Goal: Task Accomplishment & Management: Use online tool/utility

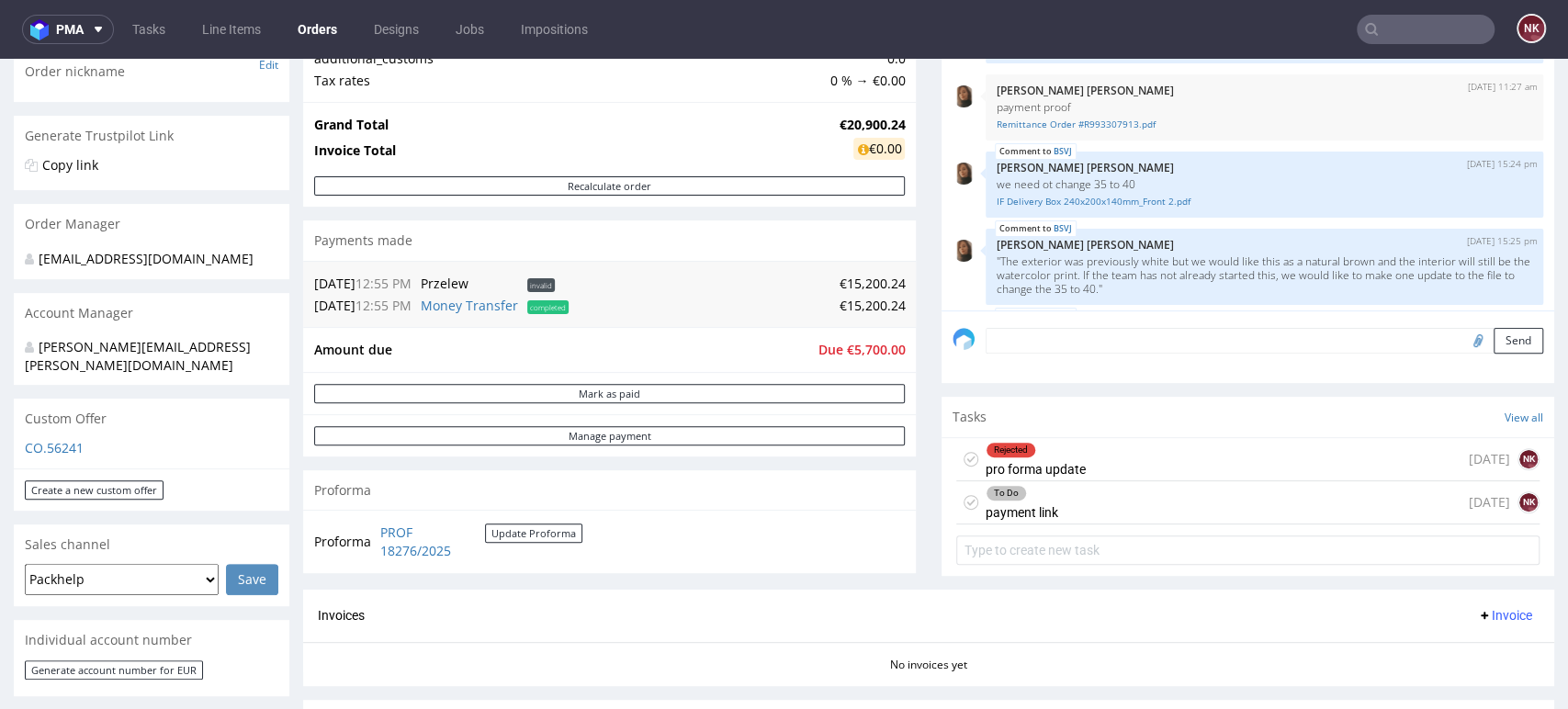
scroll to position [1154, 0]
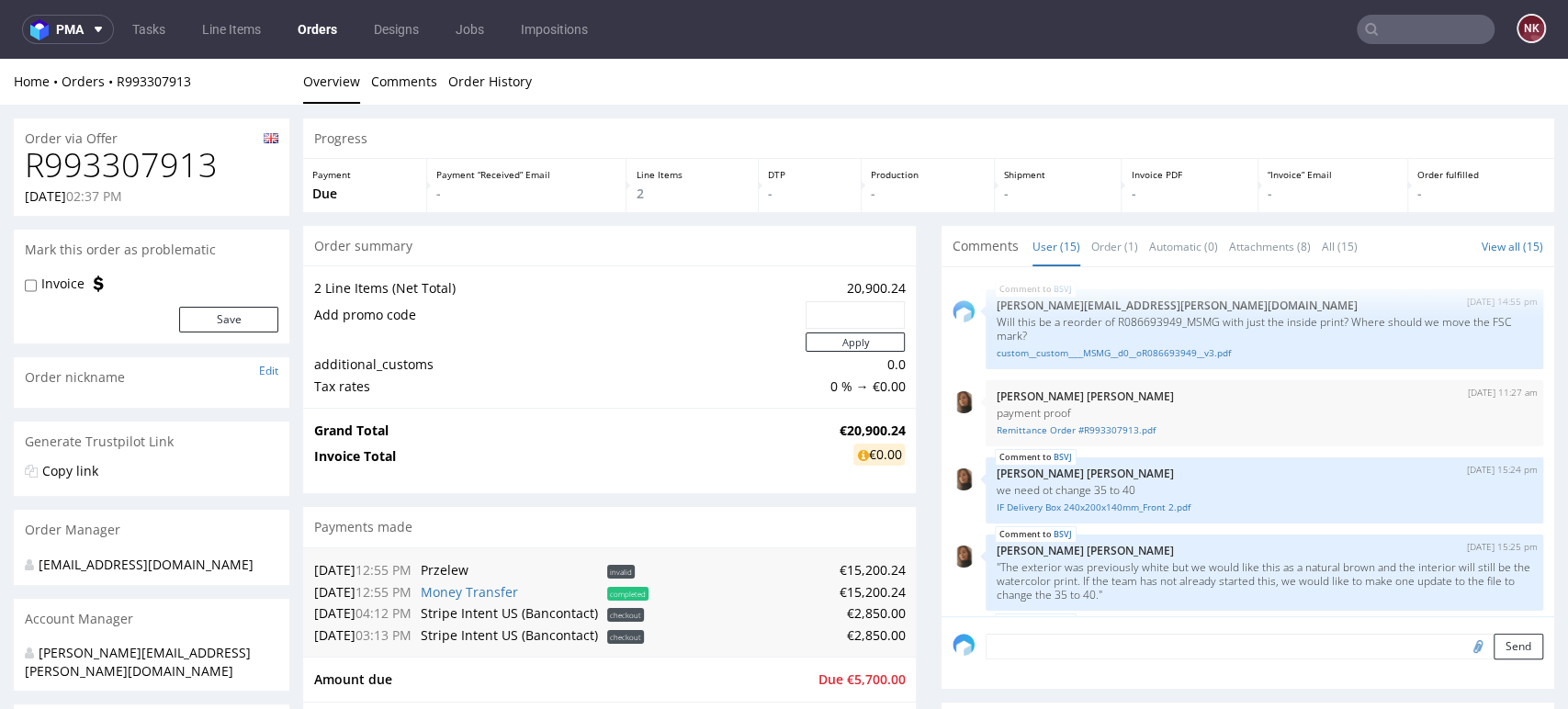
scroll to position [1154, 0]
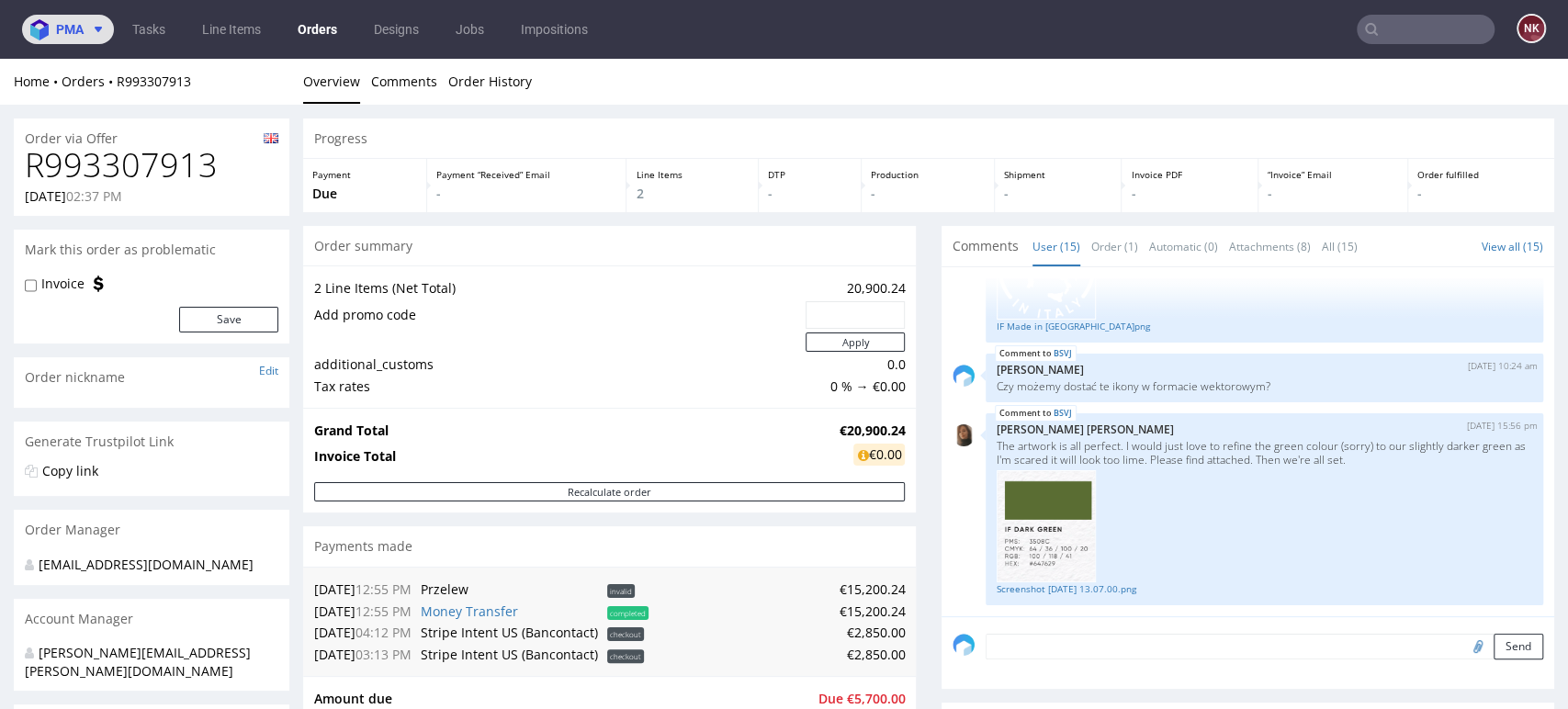
click at [90, 30] on span at bounding box center [94, 29] width 22 height 15
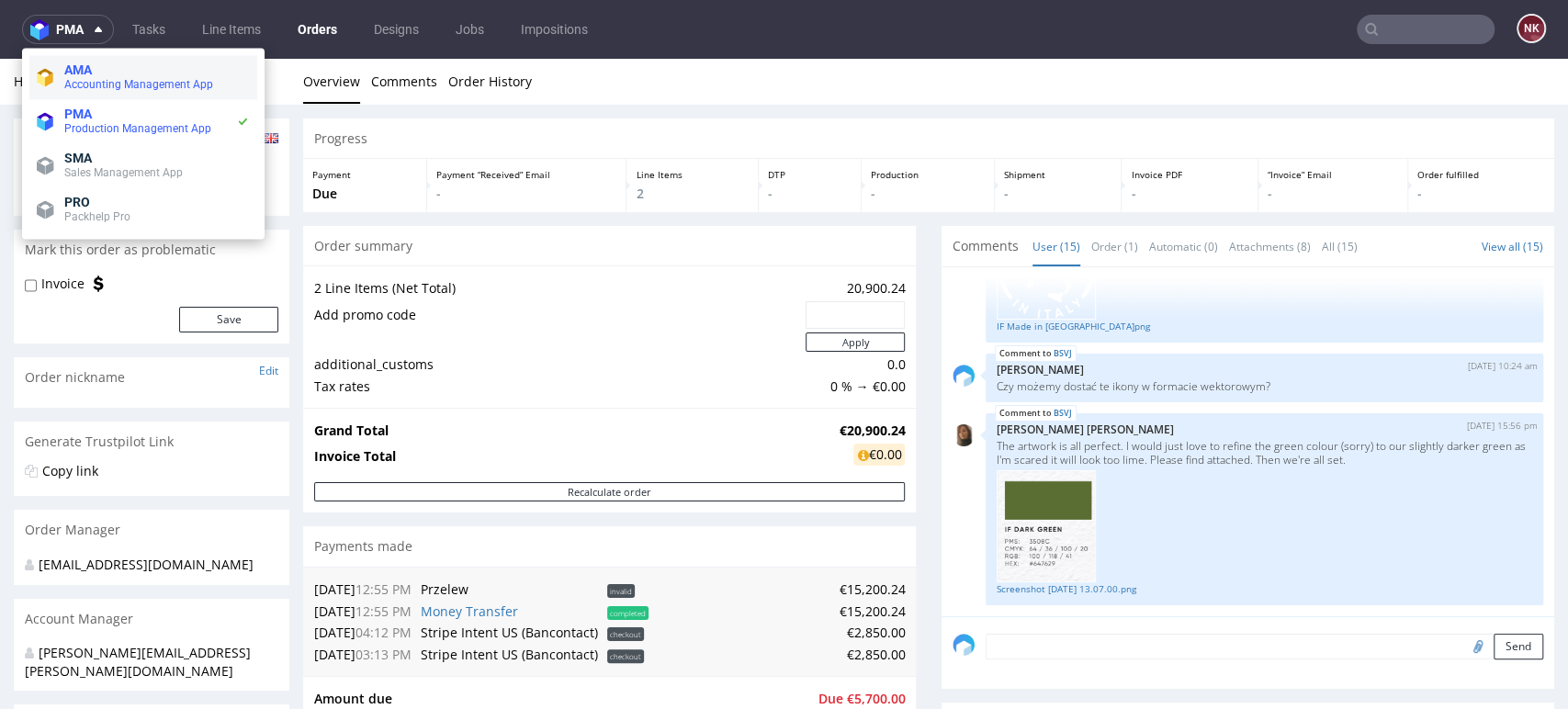
click at [117, 74] on span "AMA" at bounding box center [157, 70] width 185 height 15
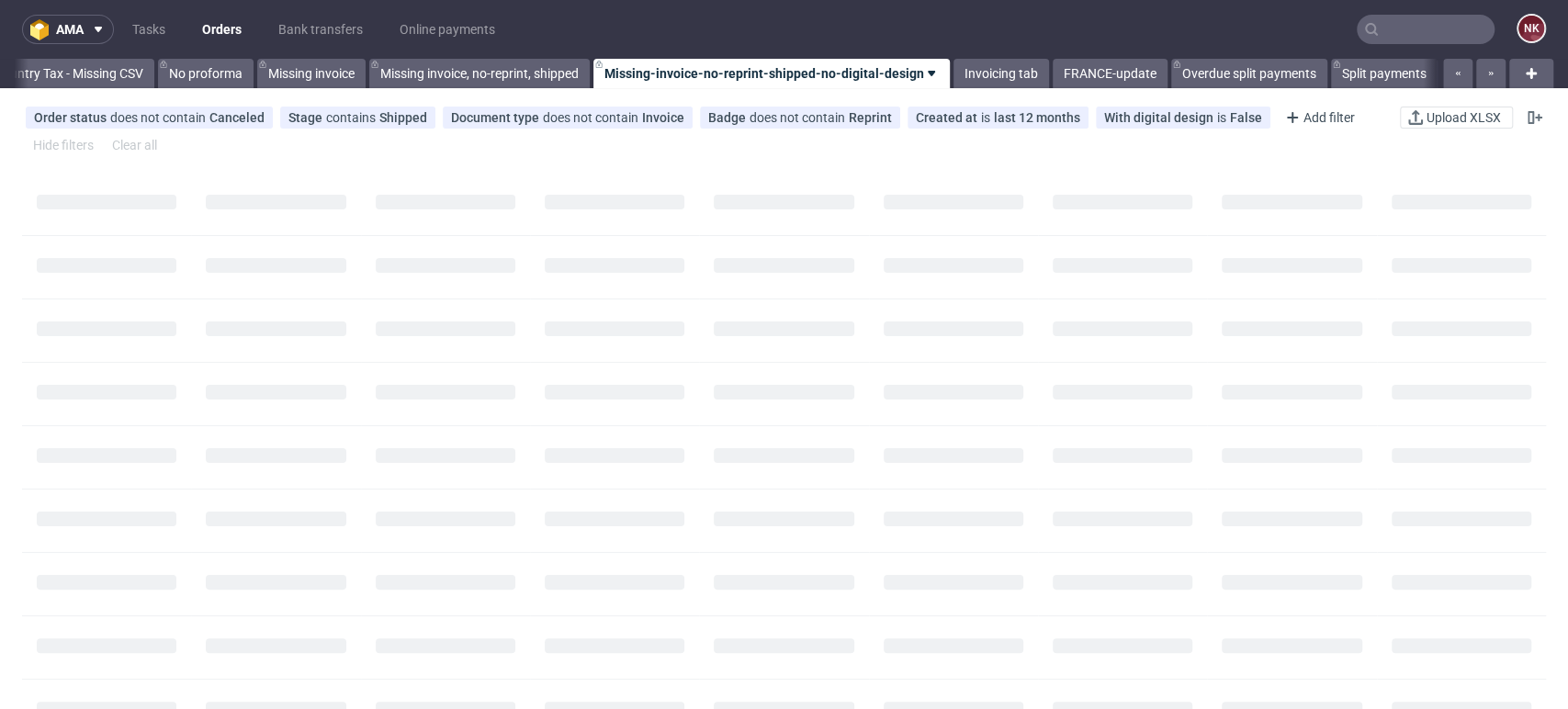
scroll to position [0, 2600]
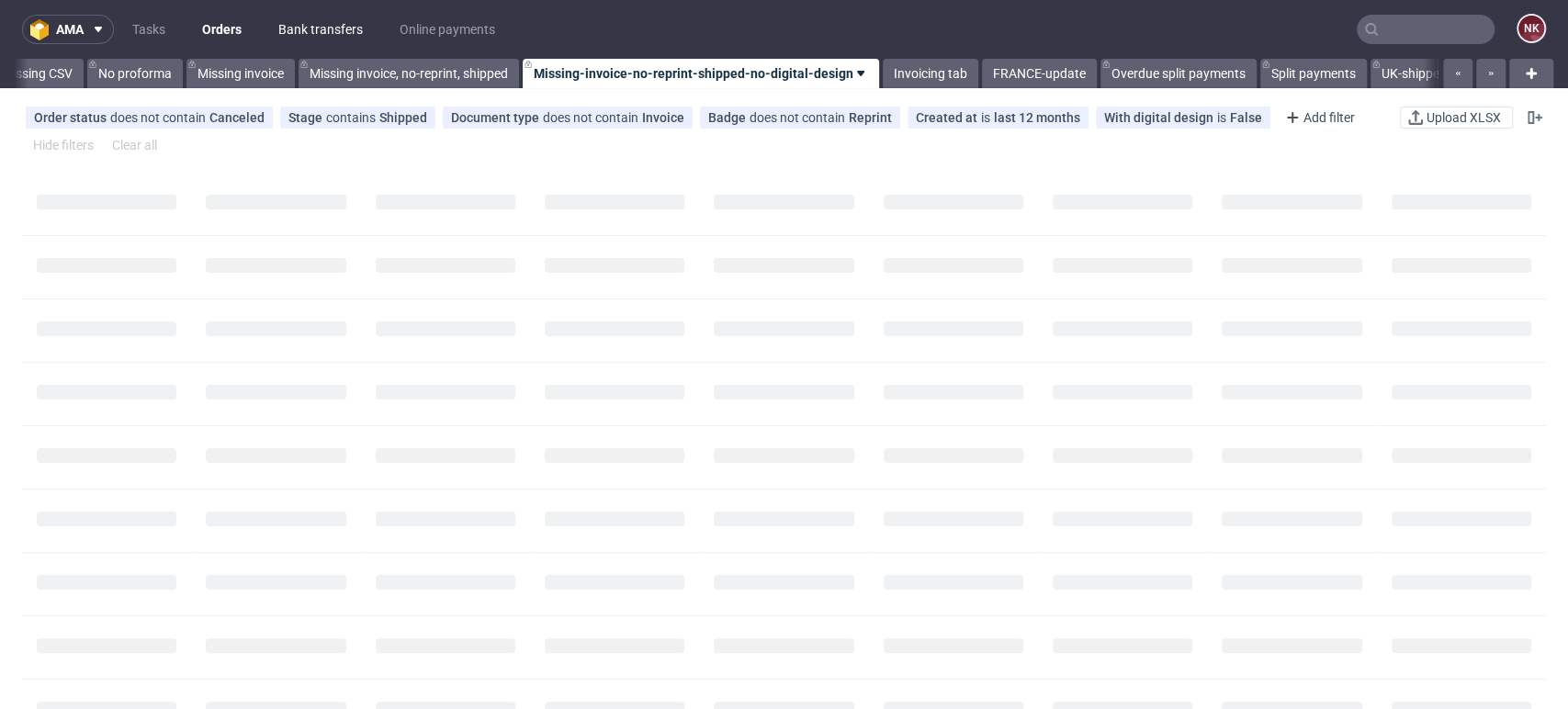
click at [318, 26] on link "Bank transfers" at bounding box center [320, 29] width 107 height 29
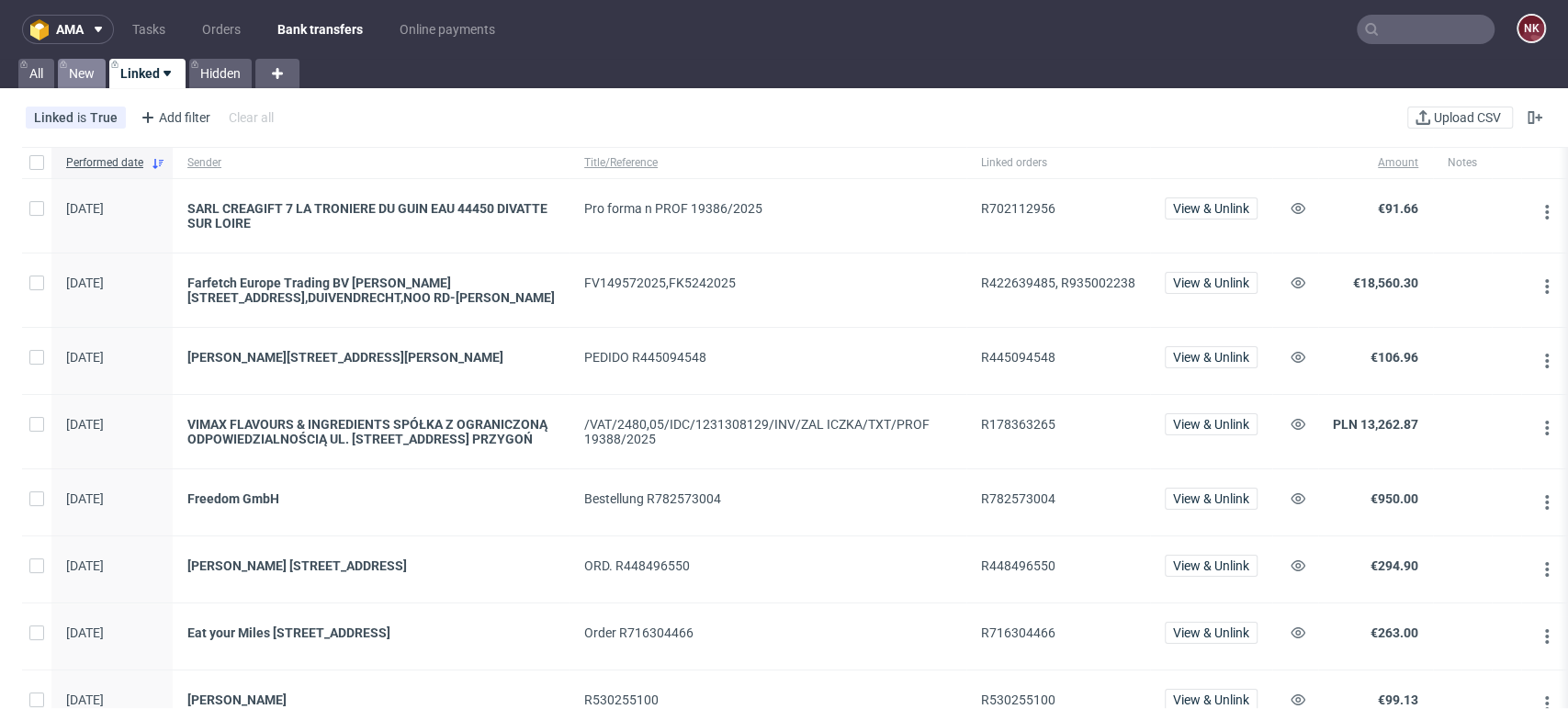
click at [90, 69] on link "New" at bounding box center [81, 73] width 48 height 29
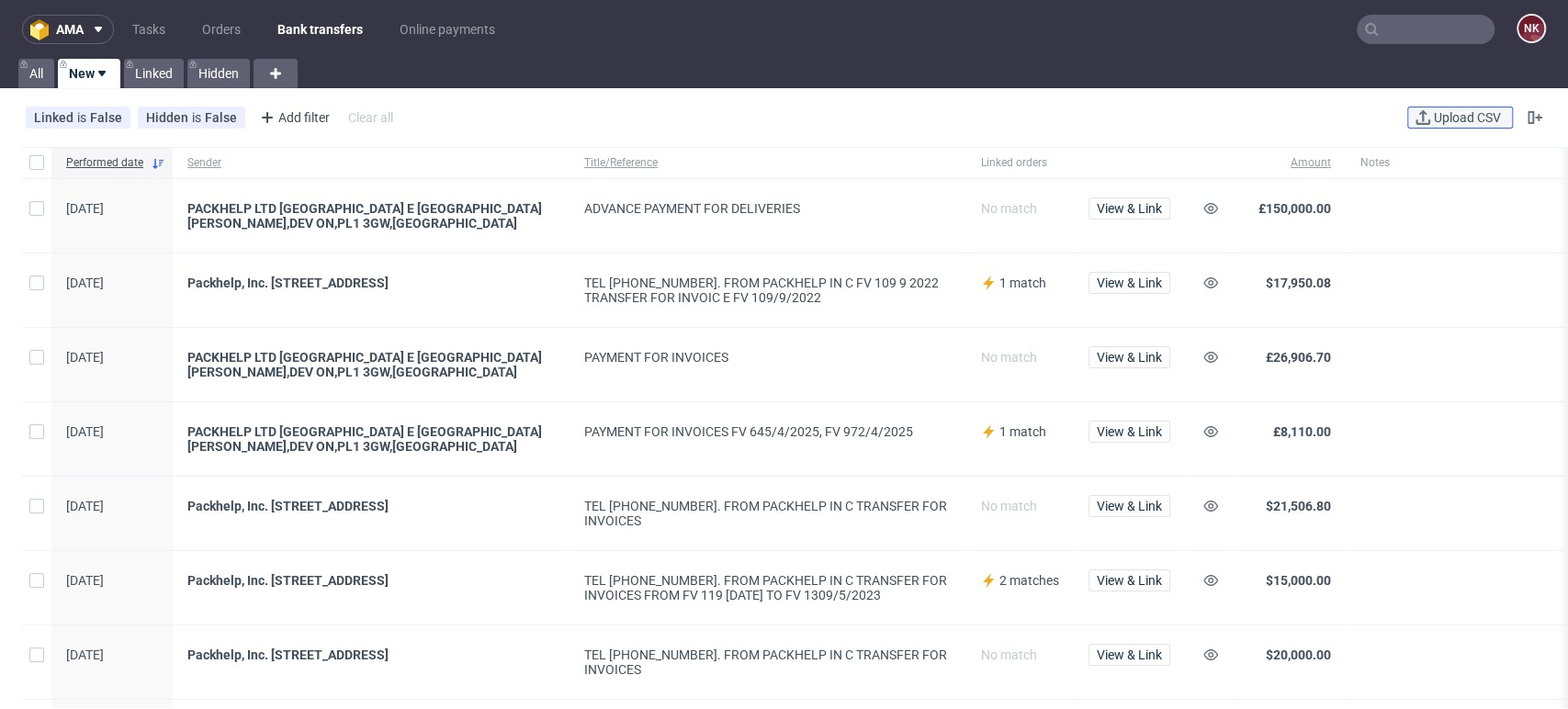
click at [1437, 114] on span "Upload CSV" at bounding box center [1467, 118] width 75 height 13
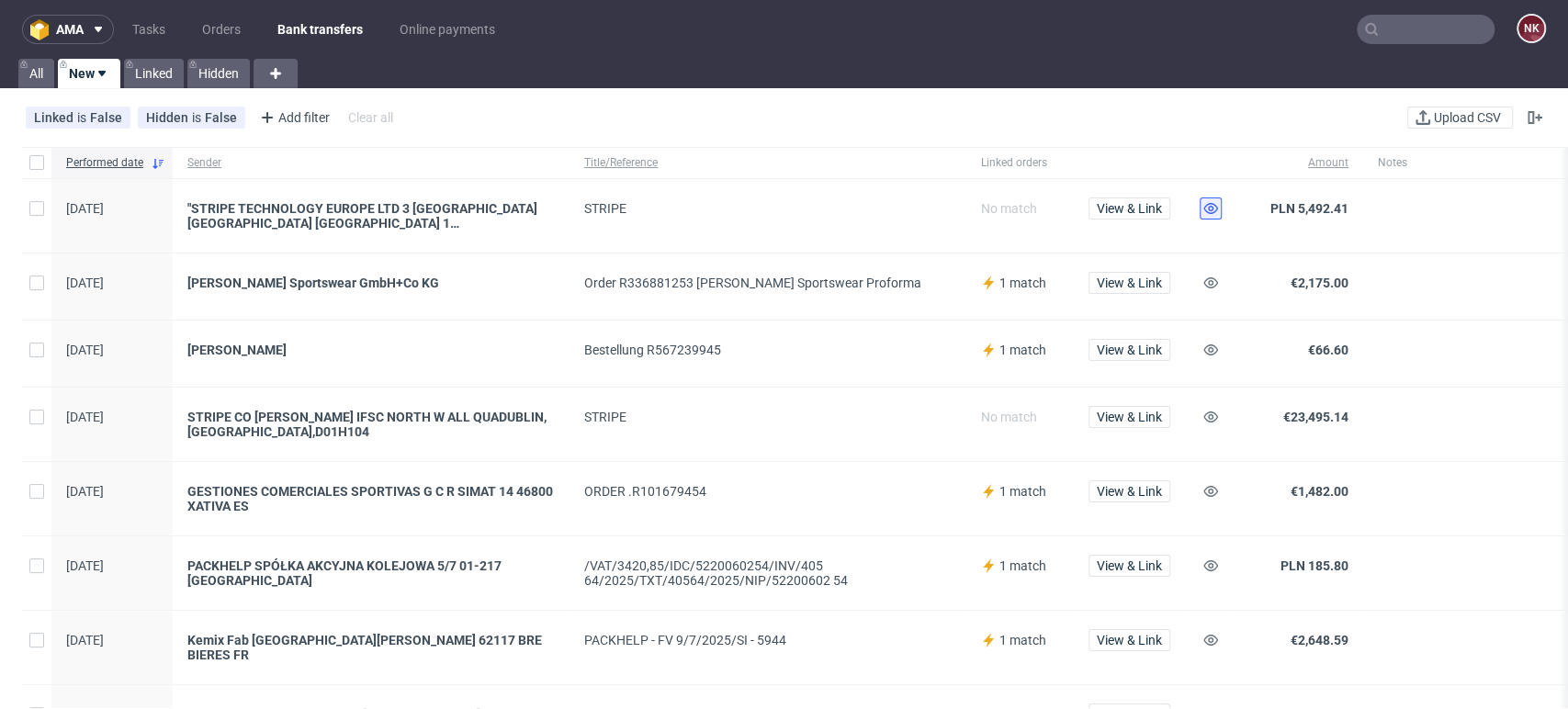
click at [1204, 208] on use at bounding box center [1211, 209] width 15 height 11
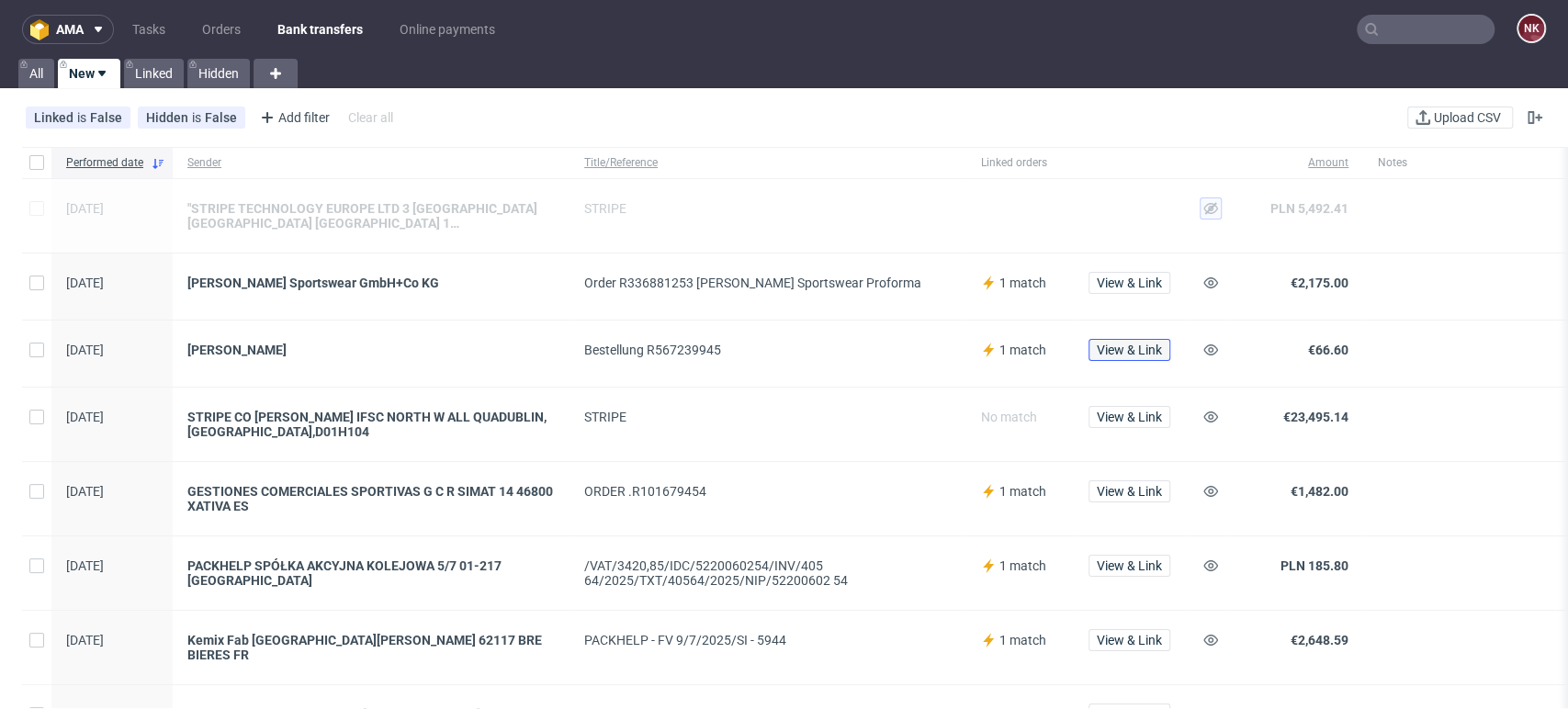
click at [1124, 347] on span "View & Link" at bounding box center [1129, 350] width 65 height 13
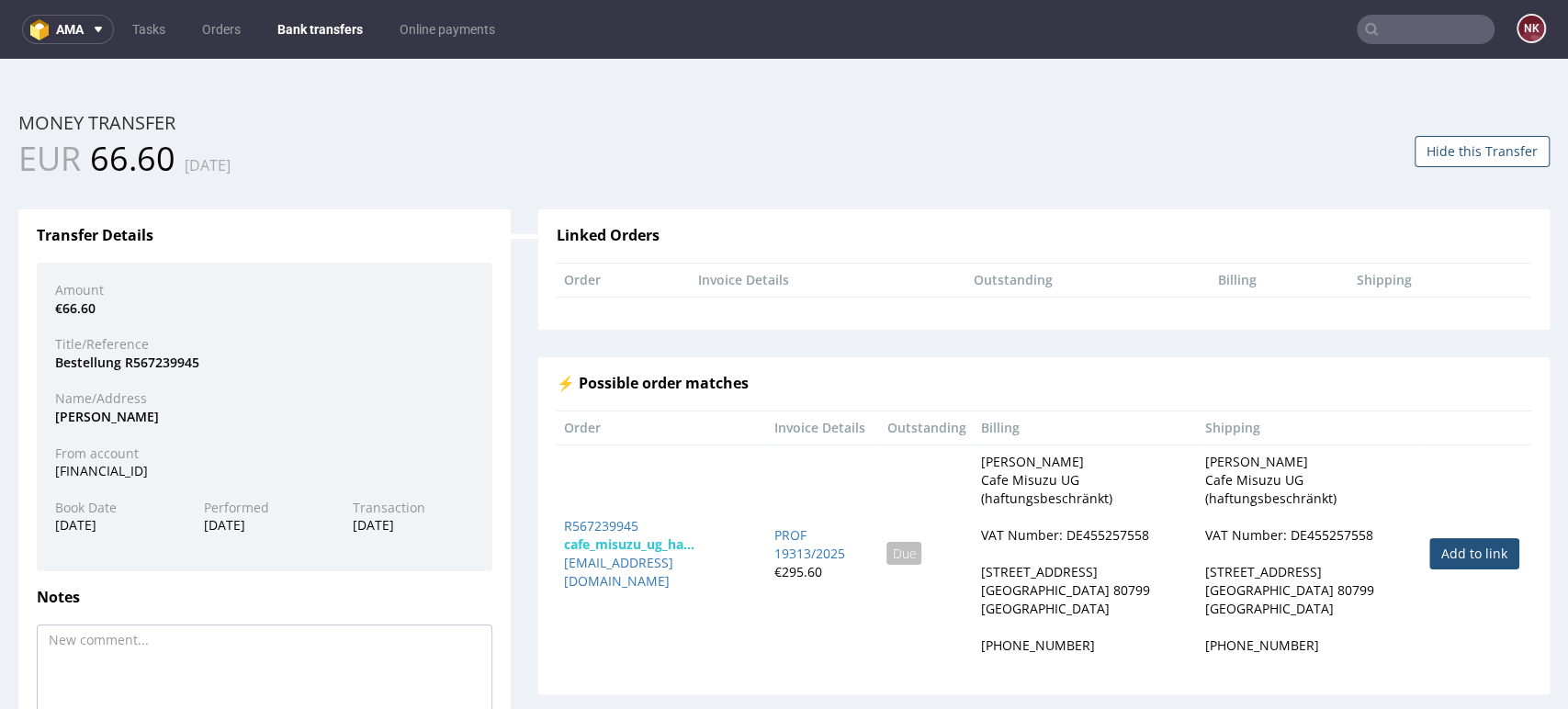
scroll to position [128, 0]
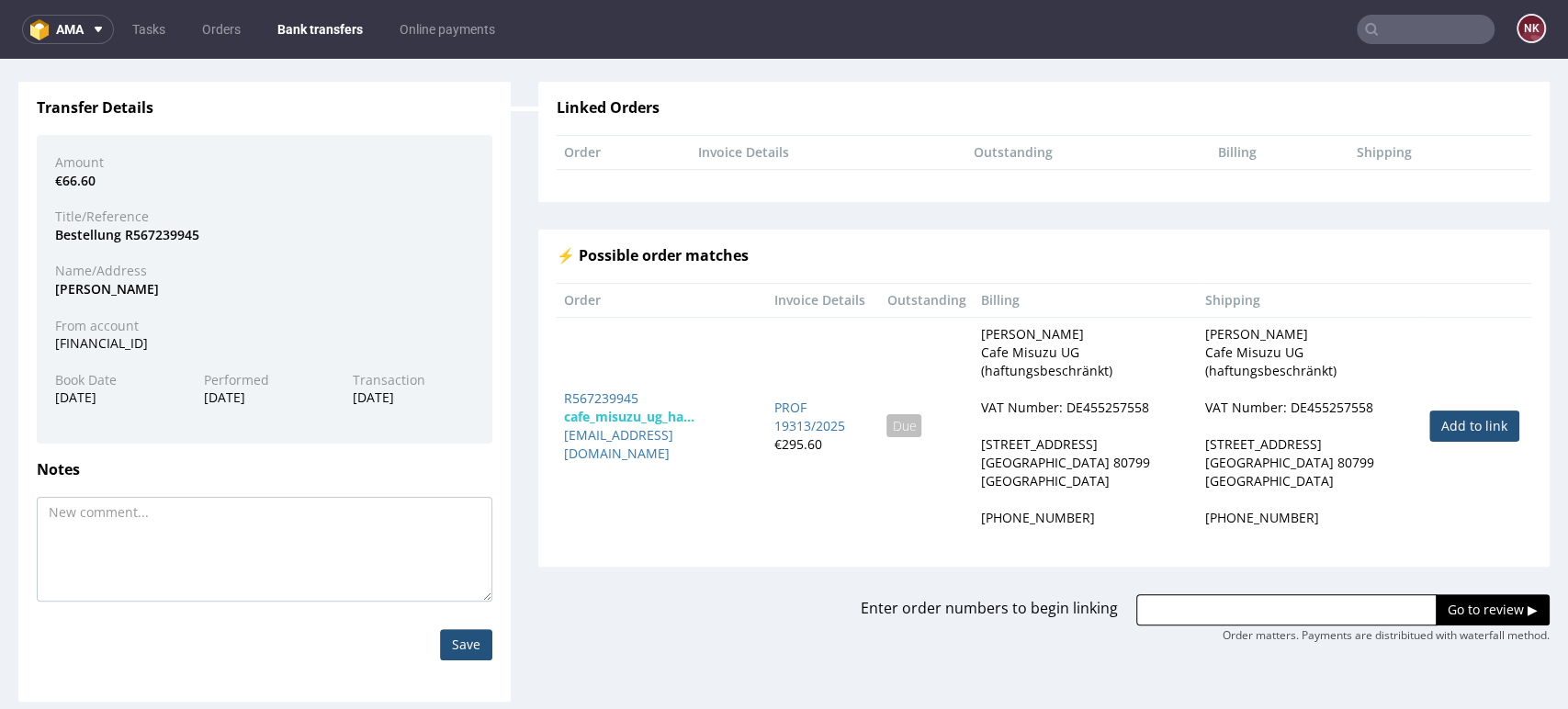
click at [1433, 412] on link "Add to link" at bounding box center [1473, 425] width 90 height 31
type input "R567239945"
click at [1436, 595] on input "Go to review ▶" at bounding box center [1492, 610] width 114 height 31
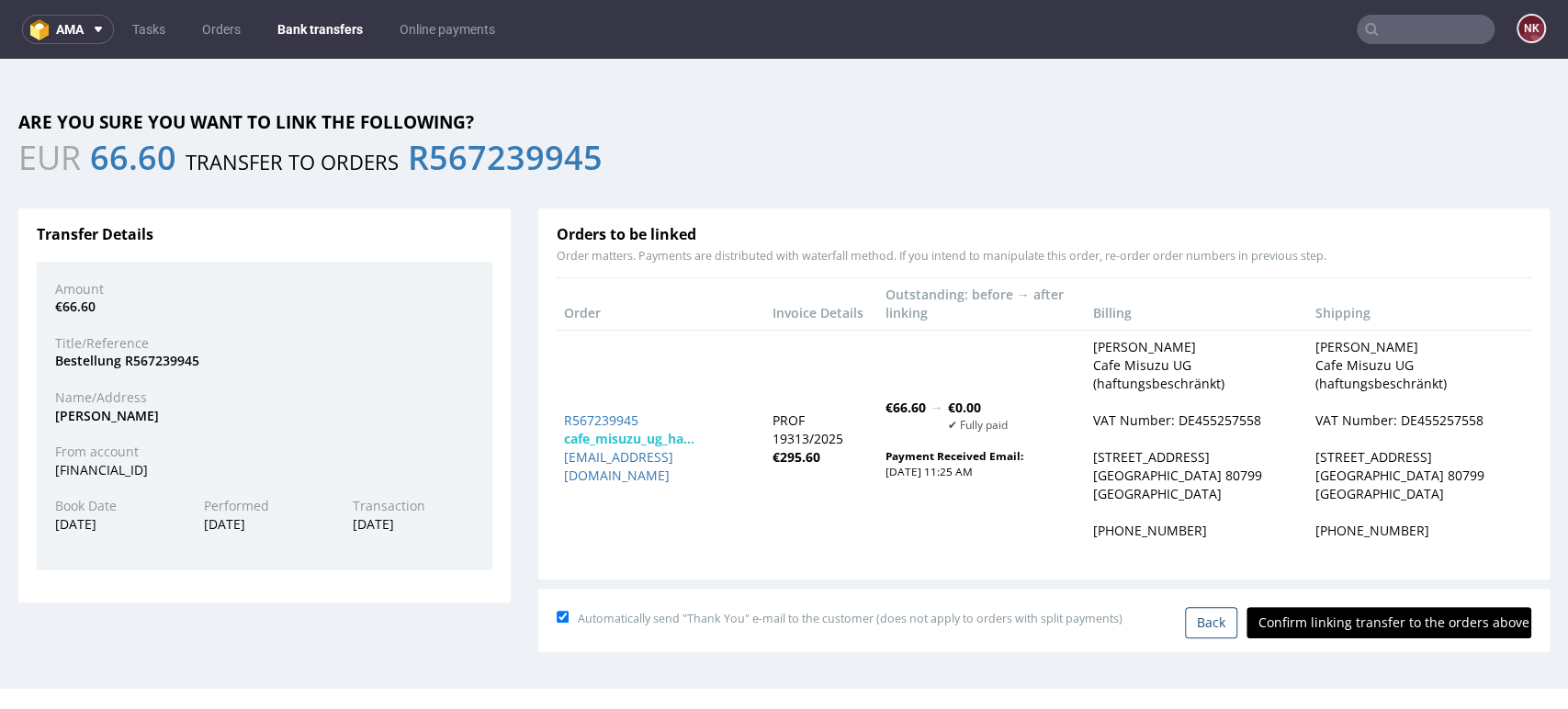
scroll to position [0, 0]
click at [1359, 624] on input "Confirm linking transfer to the orders above" at bounding box center [1388, 622] width 284 height 31
type input "In progress..."
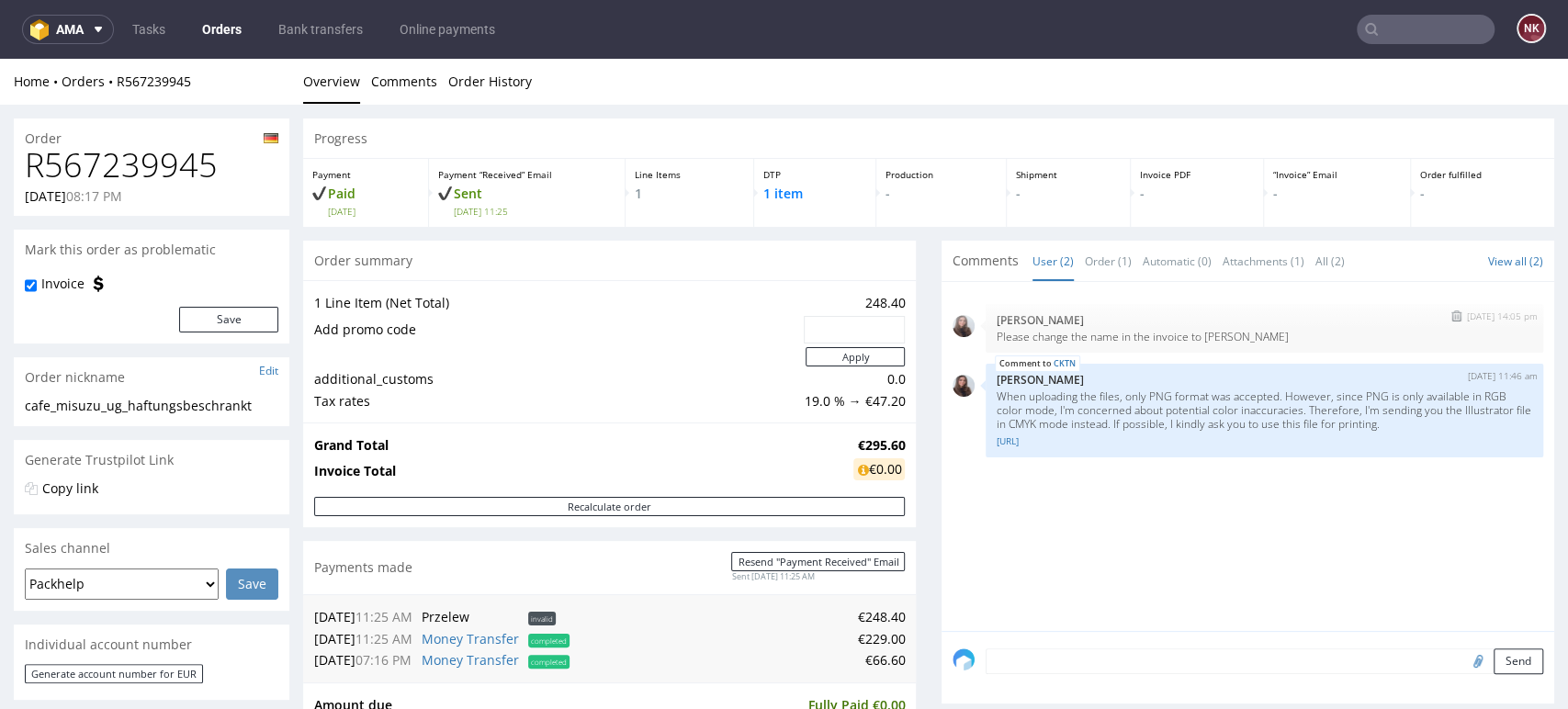
drag, startPoint x: 1271, startPoint y: 343, endPoint x: 1185, endPoint y: 341, distance: 86.0
click at [1185, 341] on div "10th Sep 25 | 14:05 pm Sandra Beśka Please change the name in the invoice to Mi…" at bounding box center [1265, 329] width 558 height 49
copy p "Misuzu Fujikawa"
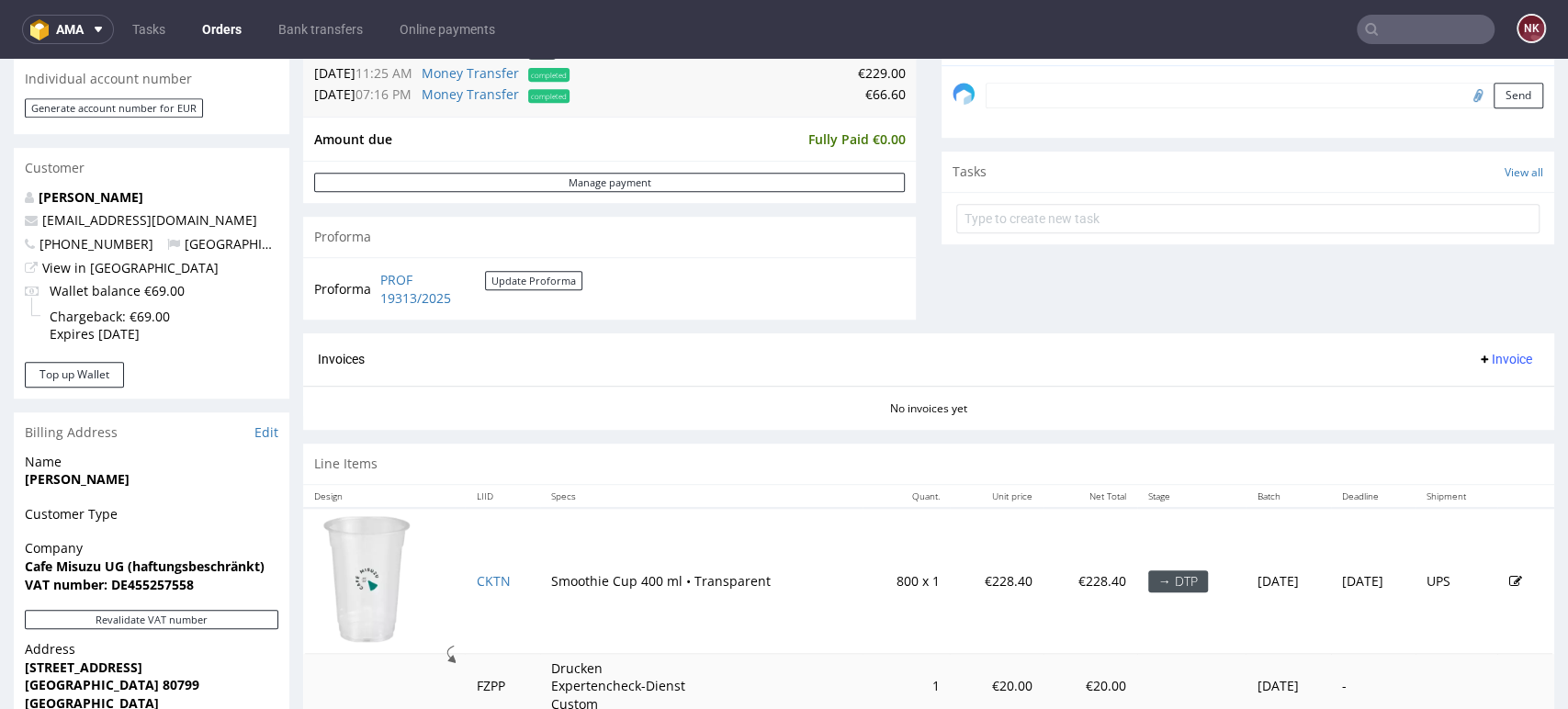
scroll to position [776, 0]
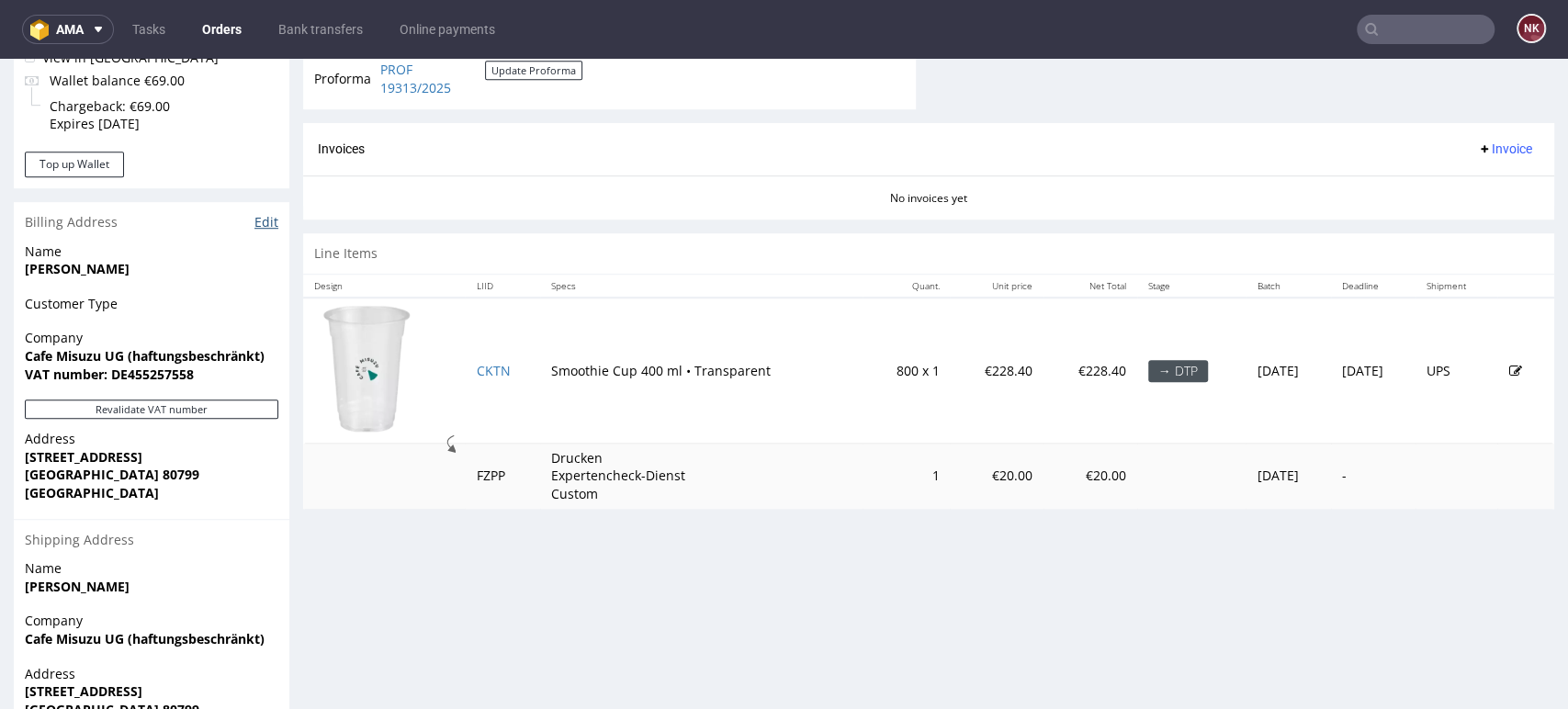
click at [272, 218] on link "Edit" at bounding box center [266, 221] width 24 height 18
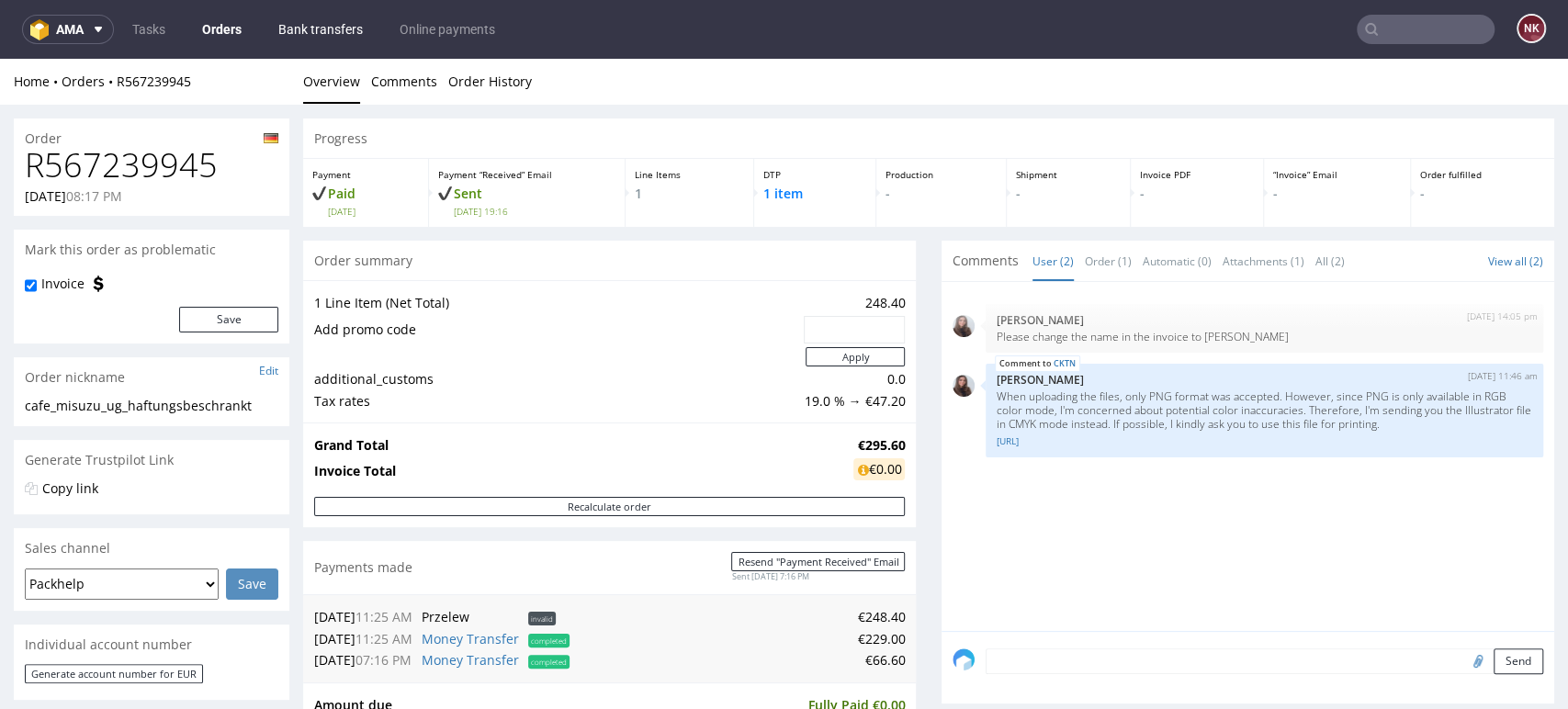
click at [335, 27] on link "Bank transfers" at bounding box center [320, 29] width 107 height 29
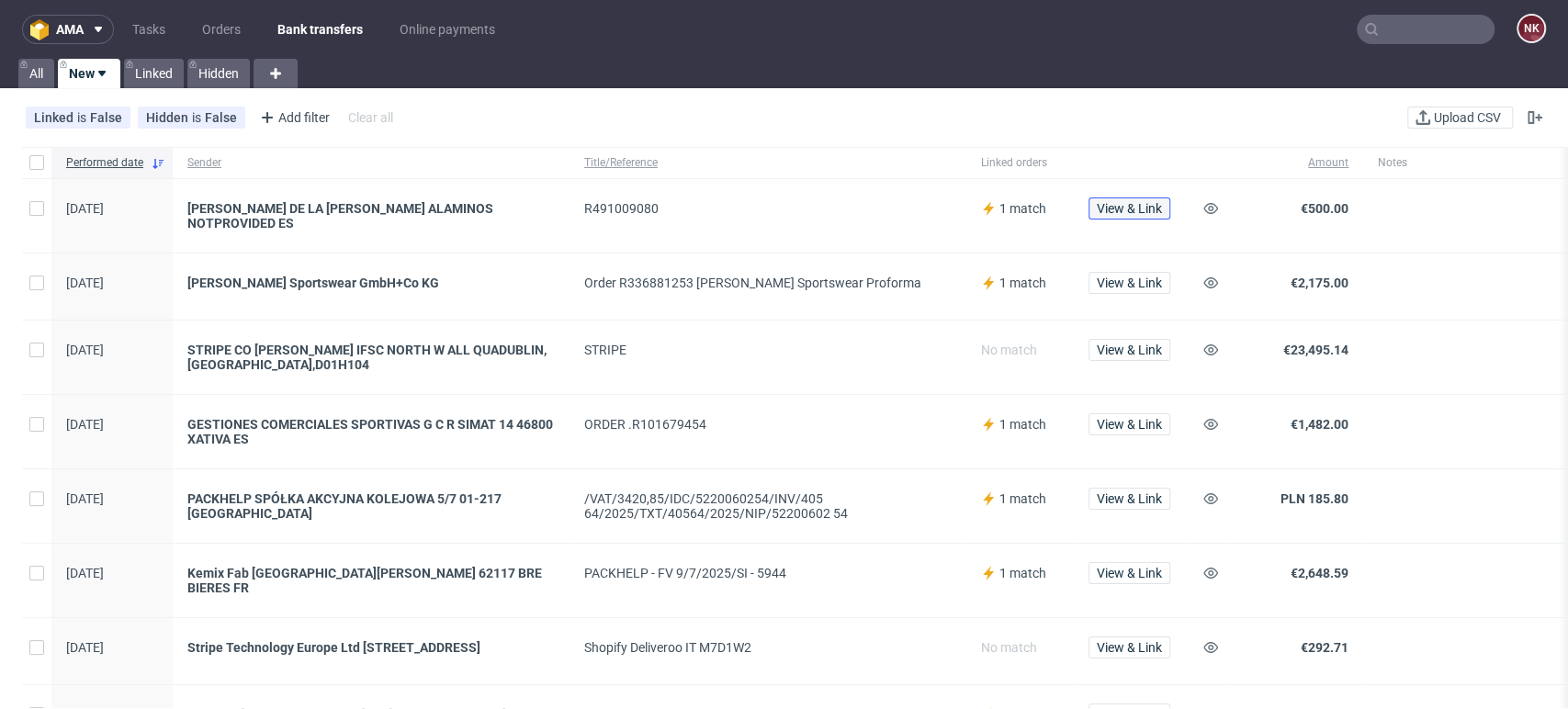
click at [1124, 209] on span "View & Link" at bounding box center [1129, 209] width 65 height 13
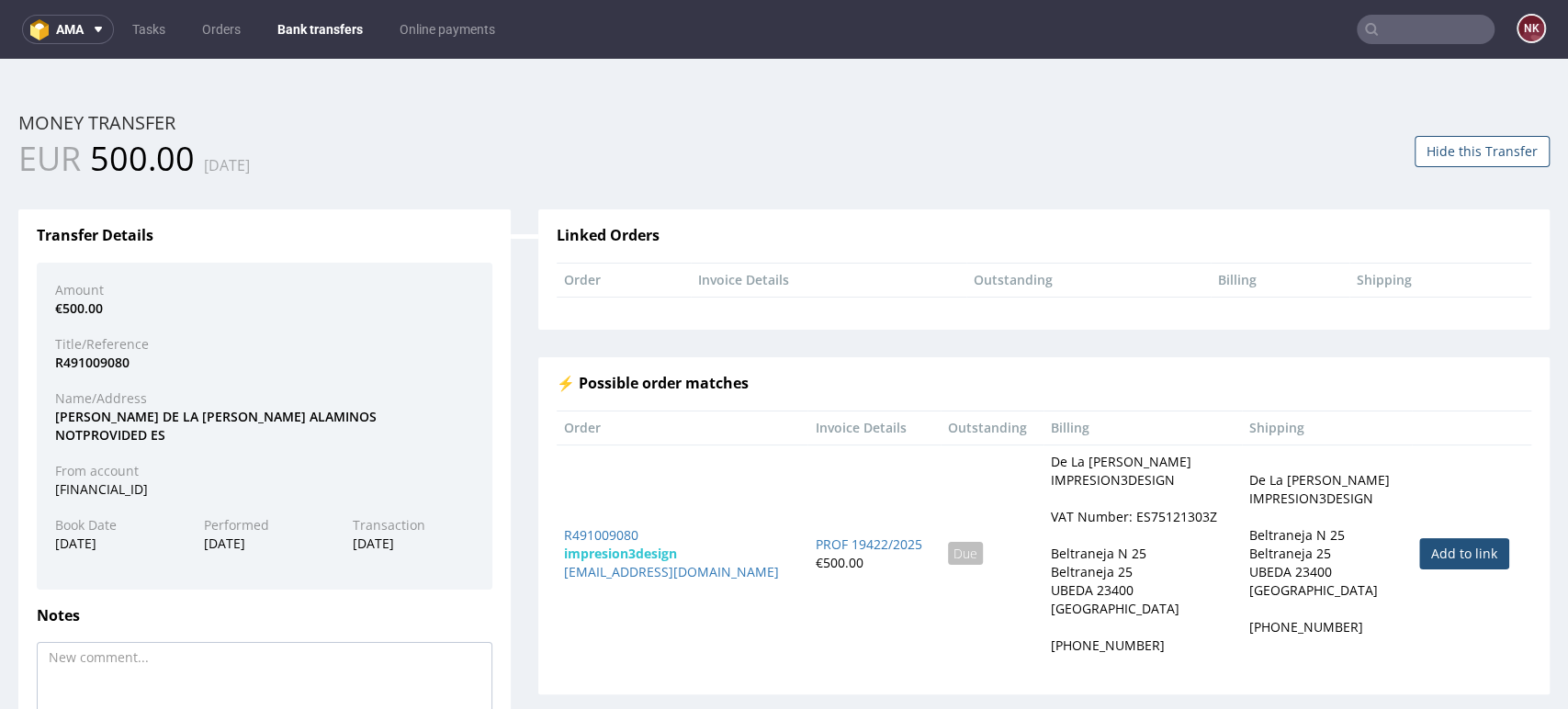
scroll to position [147, 0]
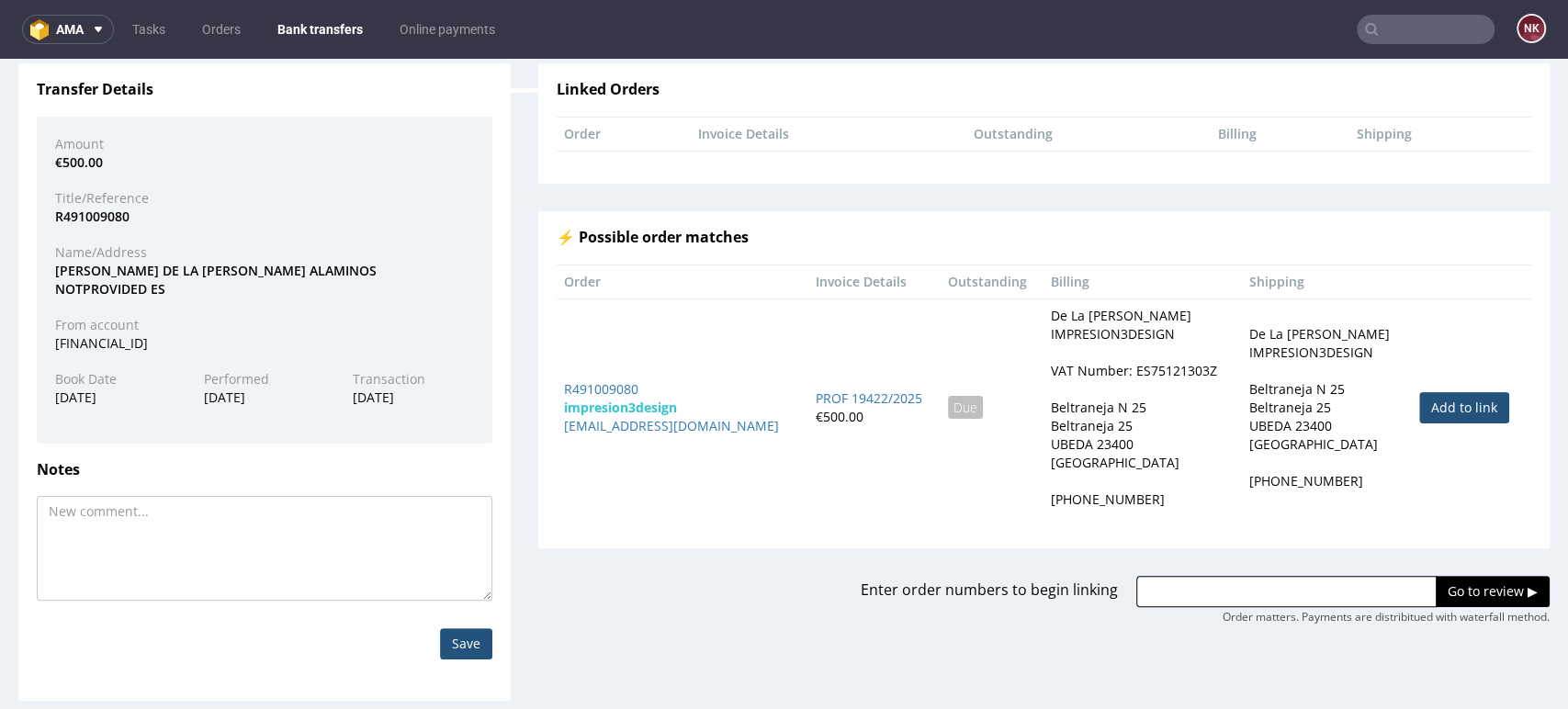
click at [1419, 387] on td "Add to link" at bounding box center [1472, 407] width 119 height 217
click at [1425, 410] on link "Add to link" at bounding box center [1463, 407] width 90 height 31
type input "R491009080"
click at [1440, 579] on input "Go to review ▶" at bounding box center [1492, 591] width 114 height 31
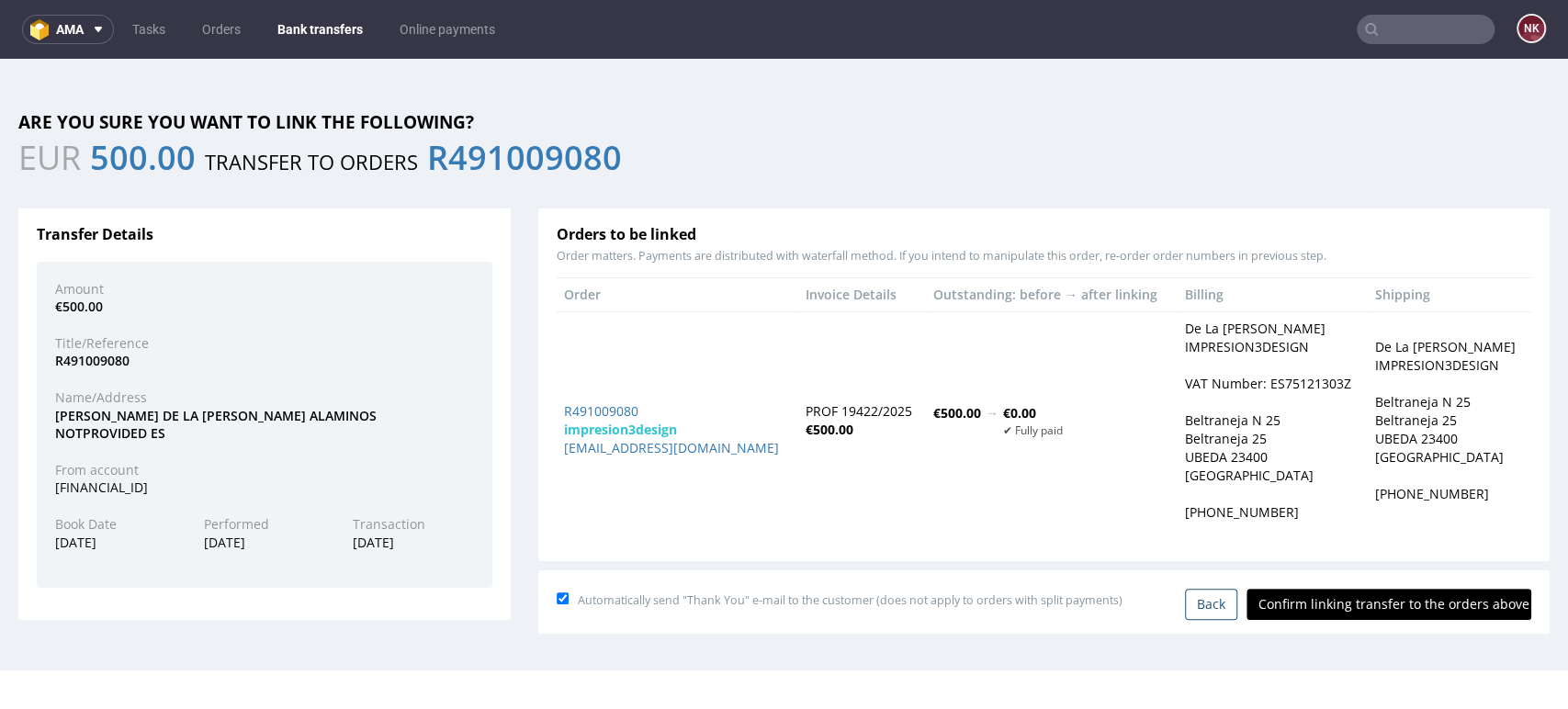
scroll to position [0, 0]
click at [1390, 598] on input "Confirm linking transfer to the orders above" at bounding box center [1388, 604] width 284 height 31
type input "In progress..."
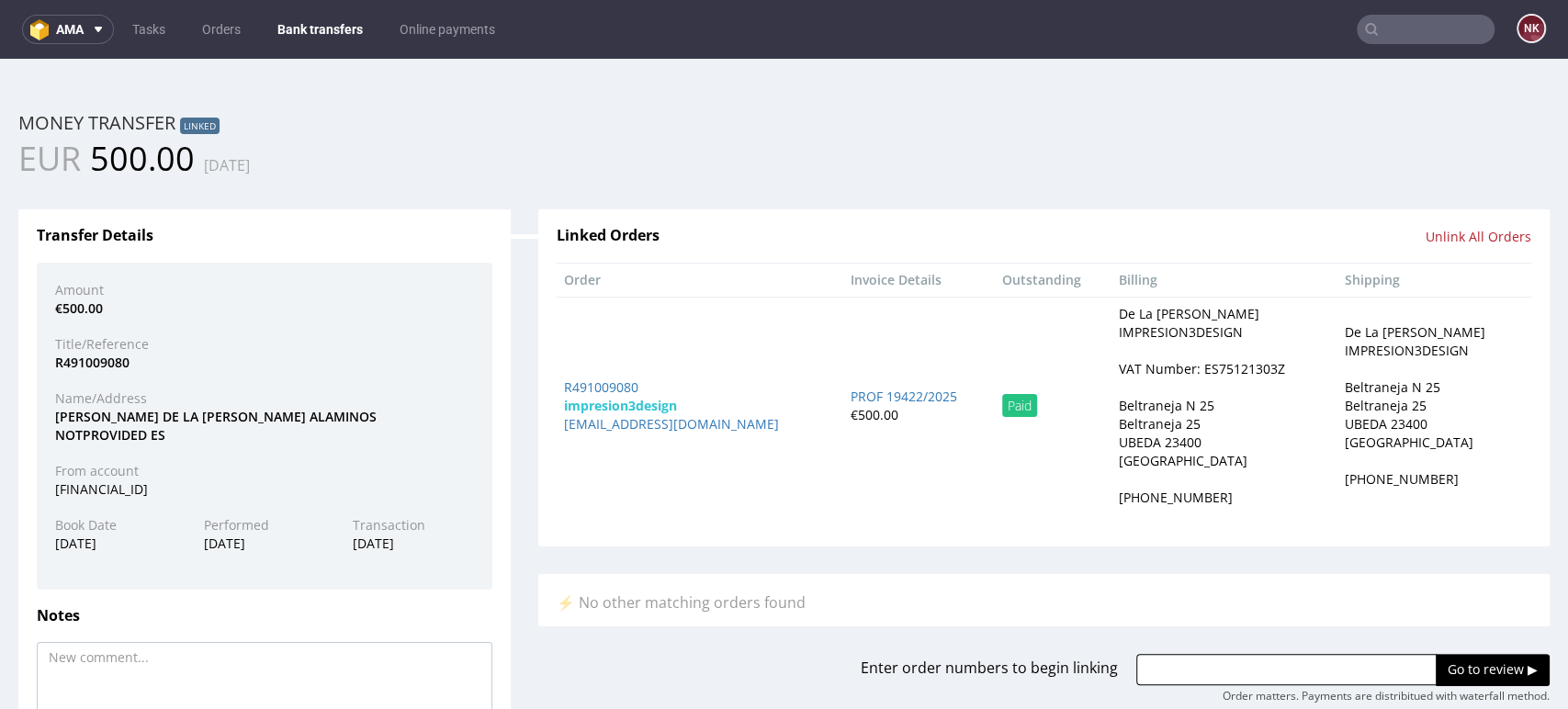
click at [303, 24] on link "Bank transfers" at bounding box center [320, 29] width 108 height 29
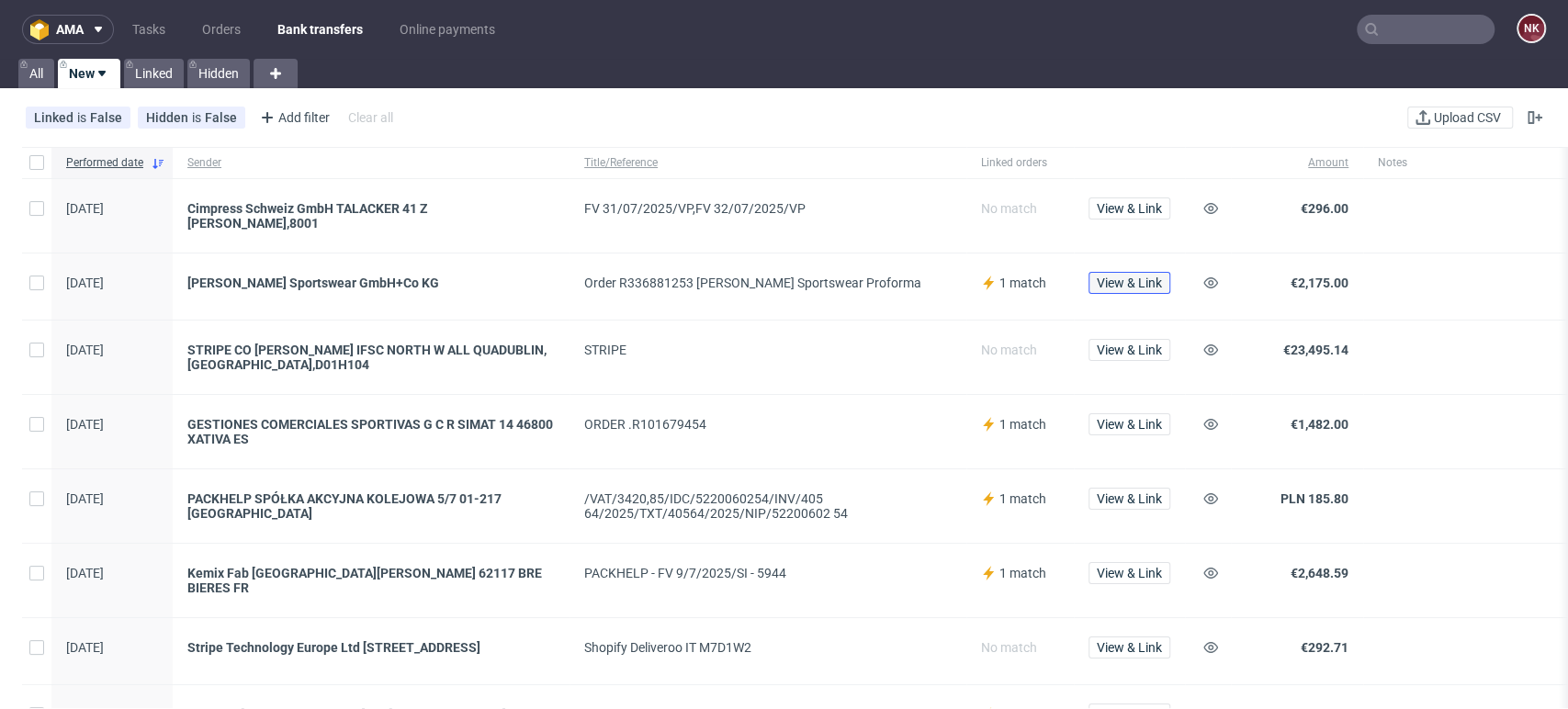
click at [1125, 281] on span "View & Link" at bounding box center [1129, 284] width 65 height 13
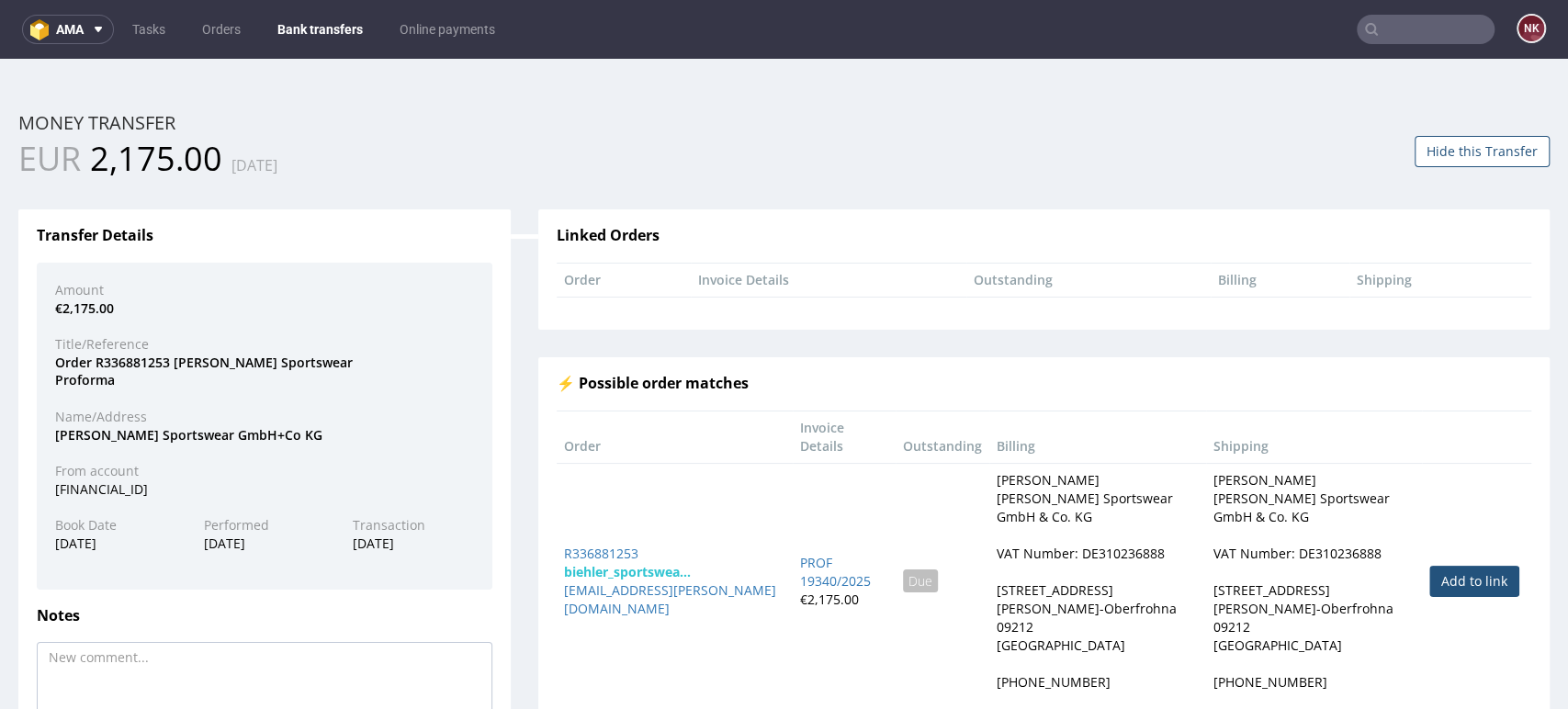
scroll to position [147, 0]
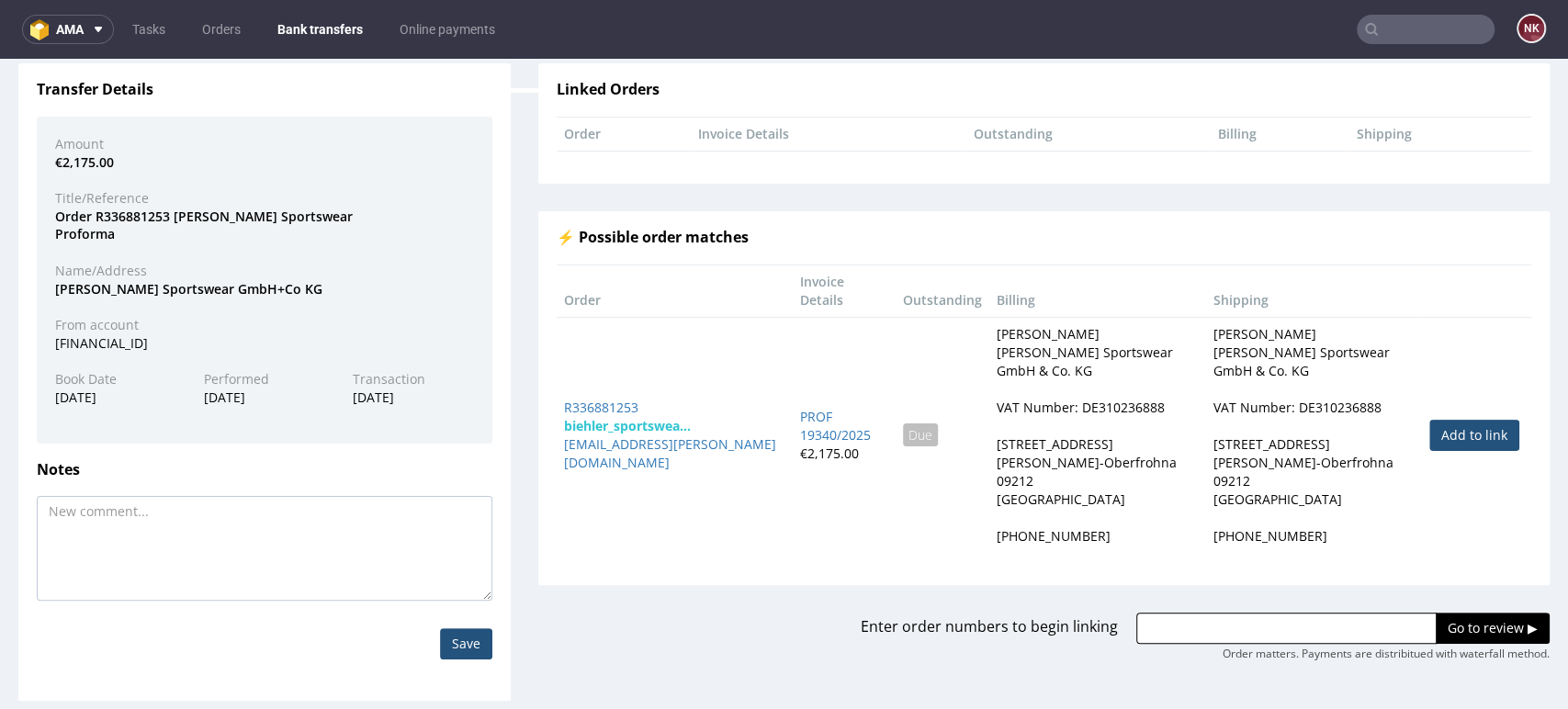
click at [1429, 420] on link "Add to link" at bounding box center [1473, 435] width 90 height 31
type input "R336881253"
click at [1452, 613] on input "Go to review ▶" at bounding box center [1492, 628] width 114 height 31
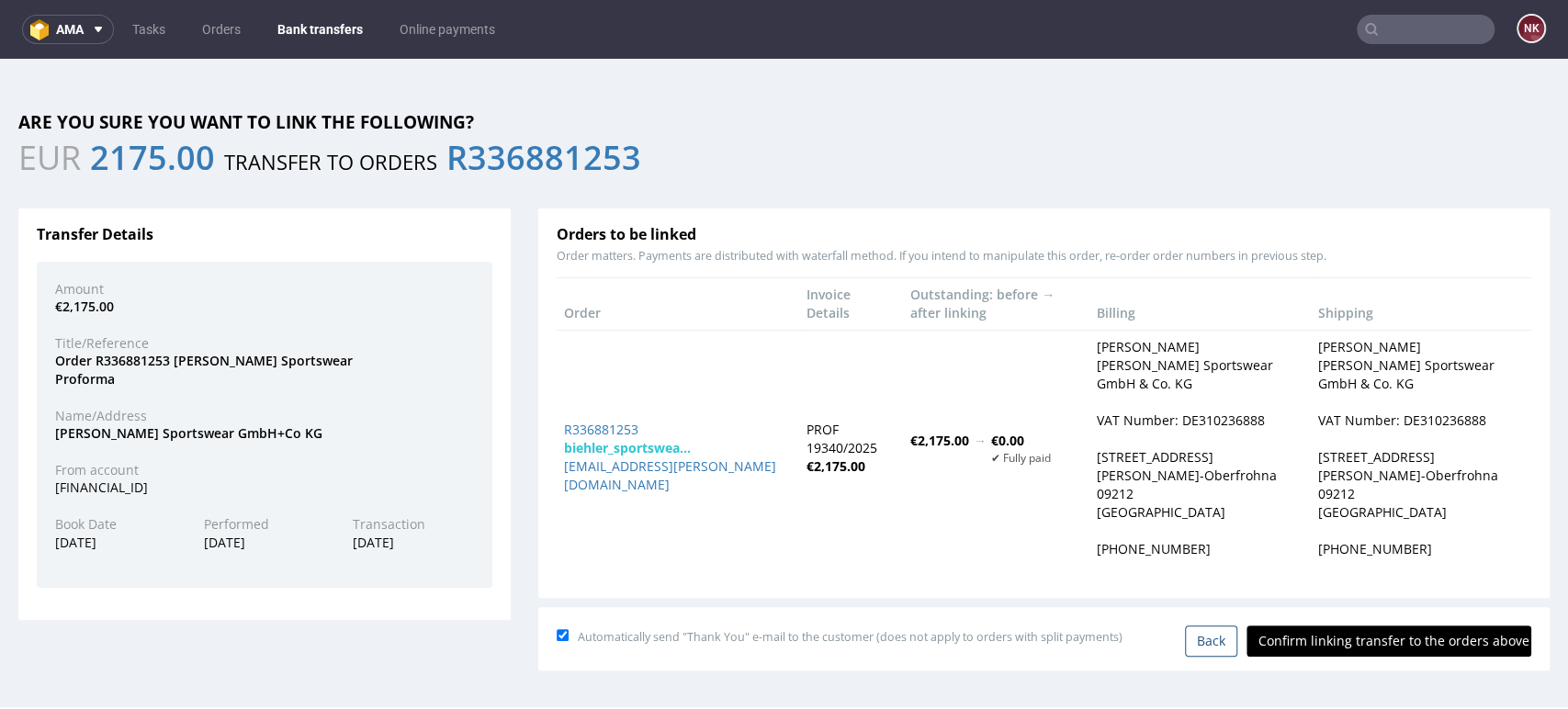
scroll to position [0, 0]
click at [1367, 626] on input "Confirm linking transfer to the orders above" at bounding box center [1388, 641] width 284 height 31
type input "In progress..."
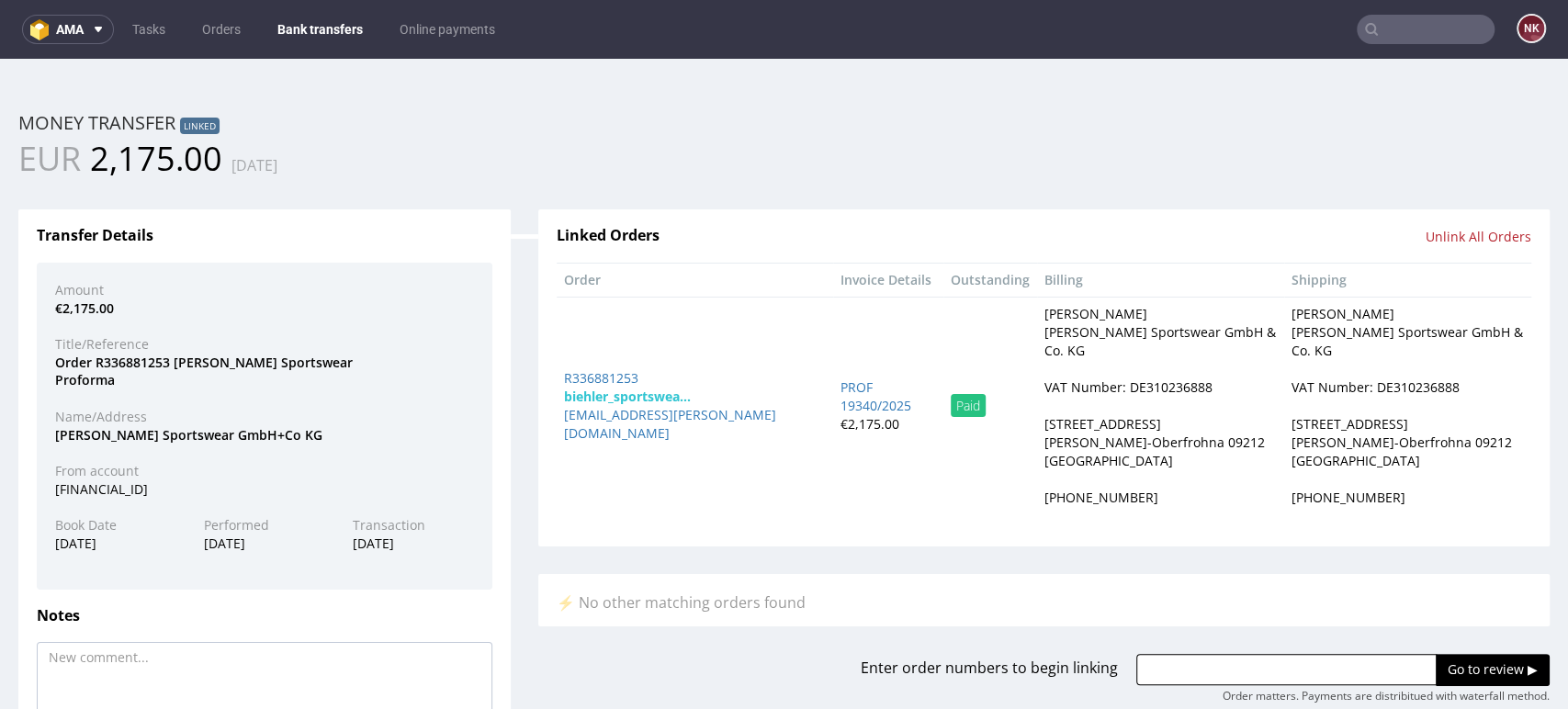
click at [319, 28] on link "Bank transfers" at bounding box center [320, 29] width 108 height 29
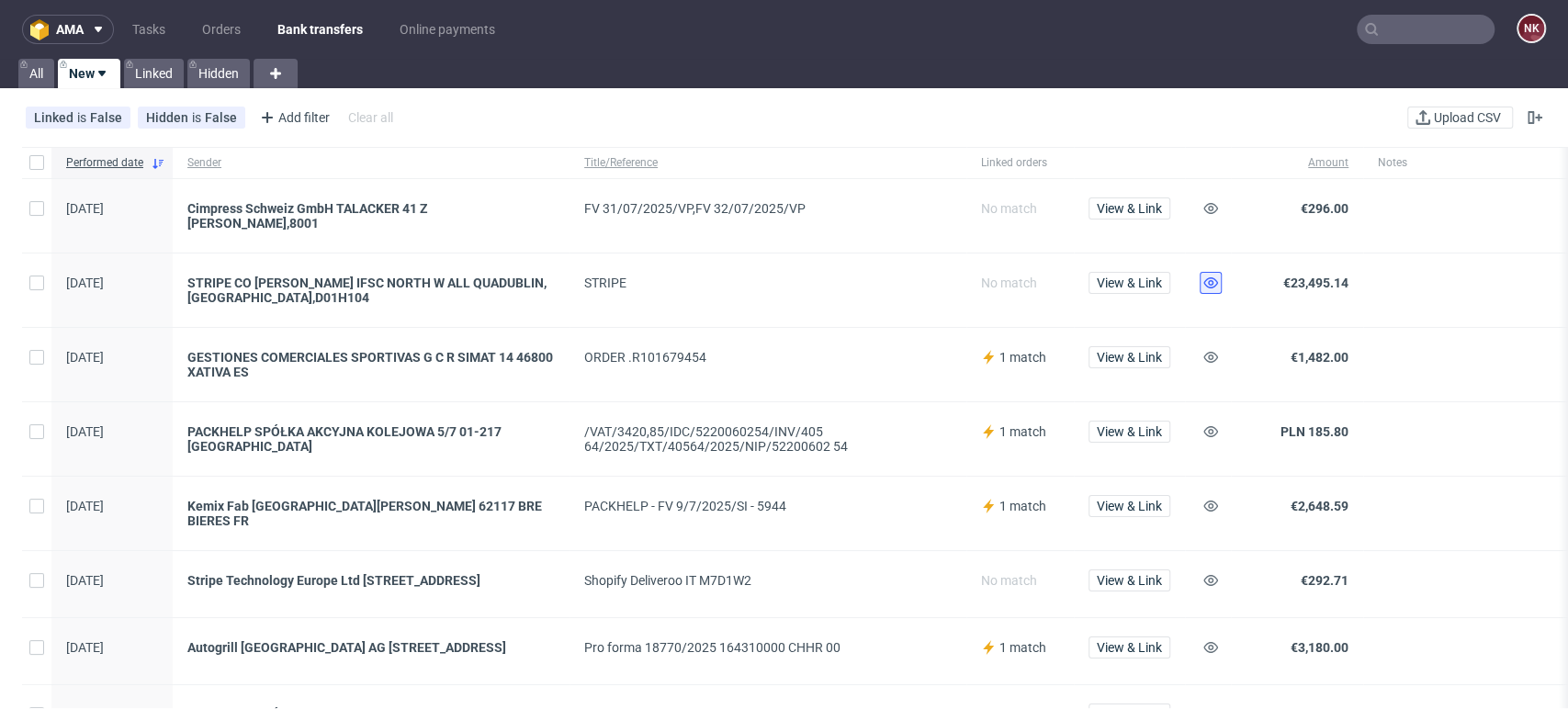
click at [1220, 277] on button at bounding box center [1210, 283] width 22 height 22
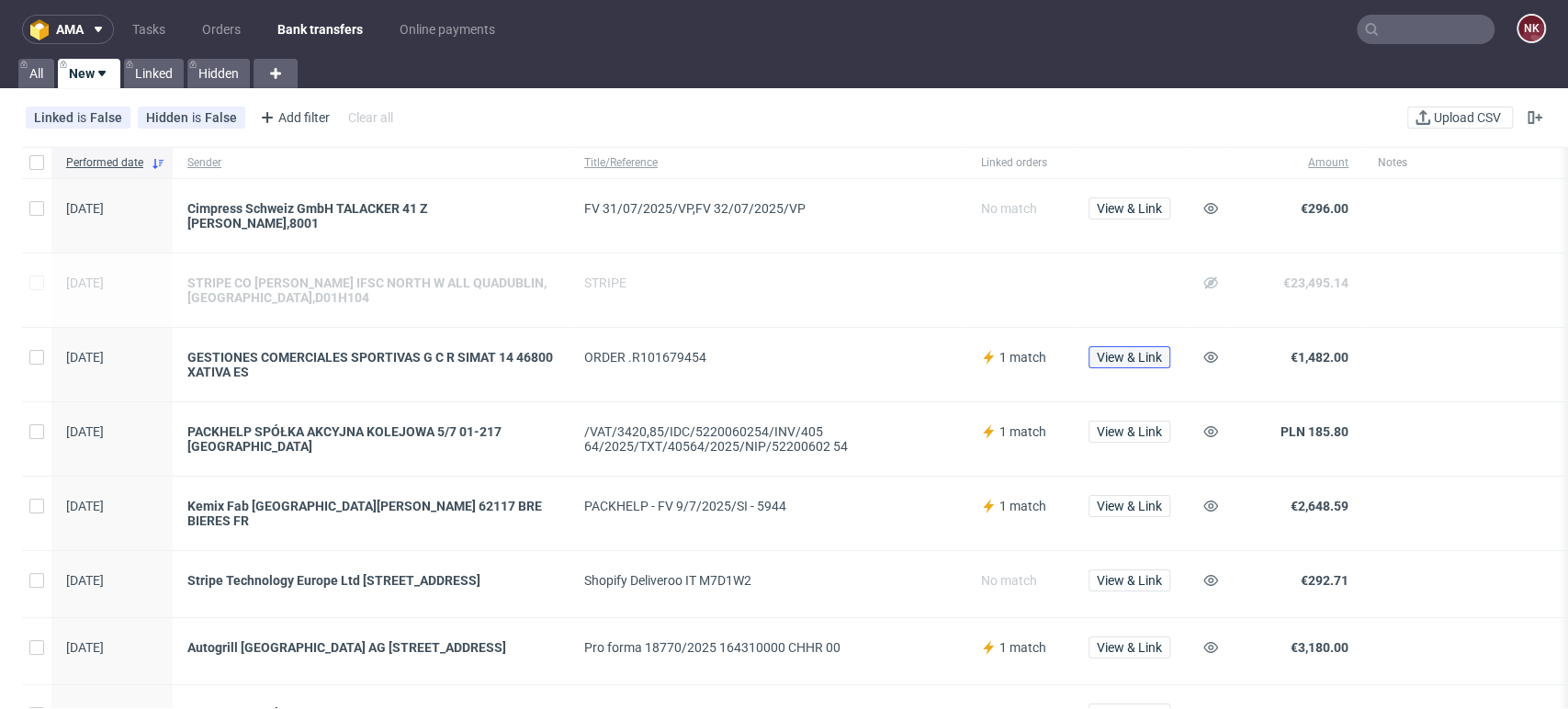
click at [1146, 351] on span "View & Link" at bounding box center [1129, 357] width 65 height 13
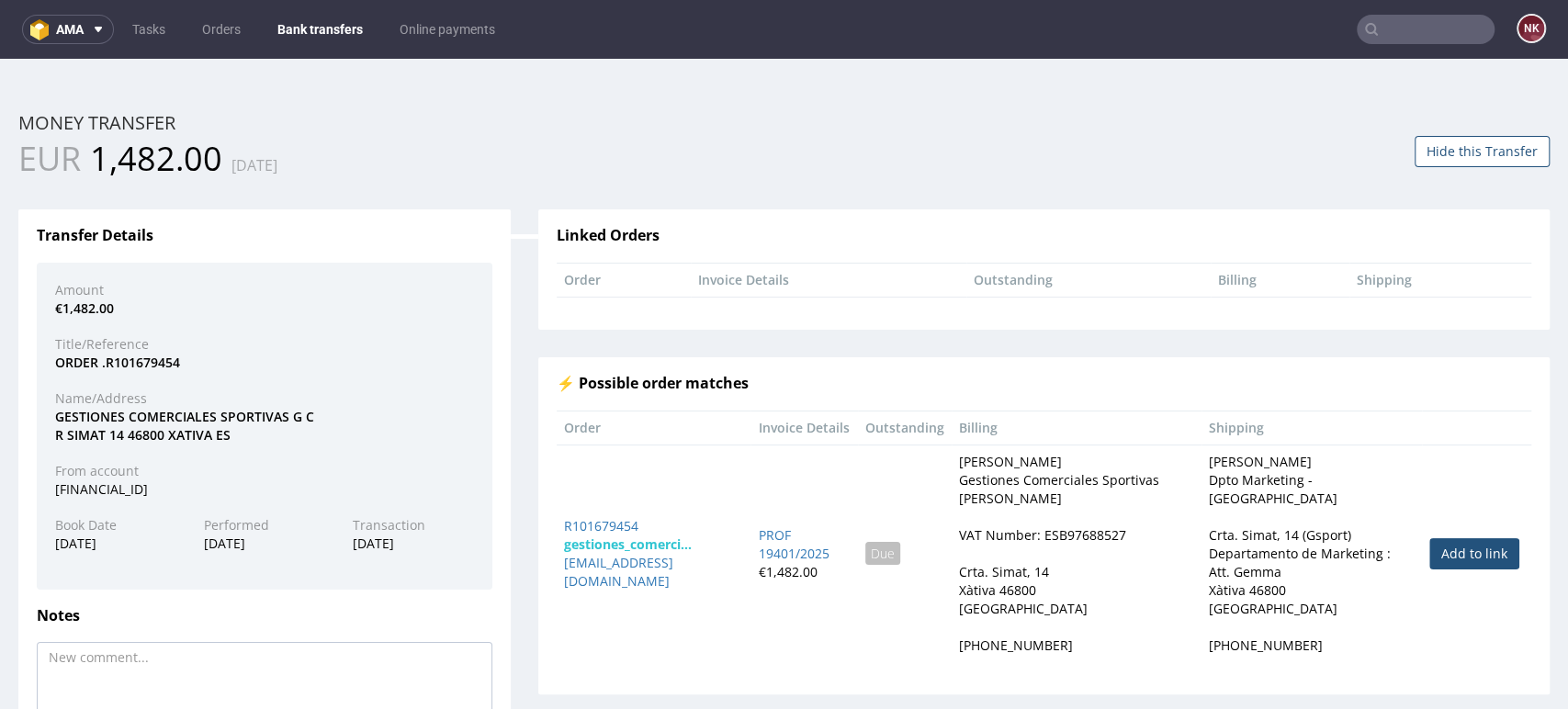
scroll to position [147, 0]
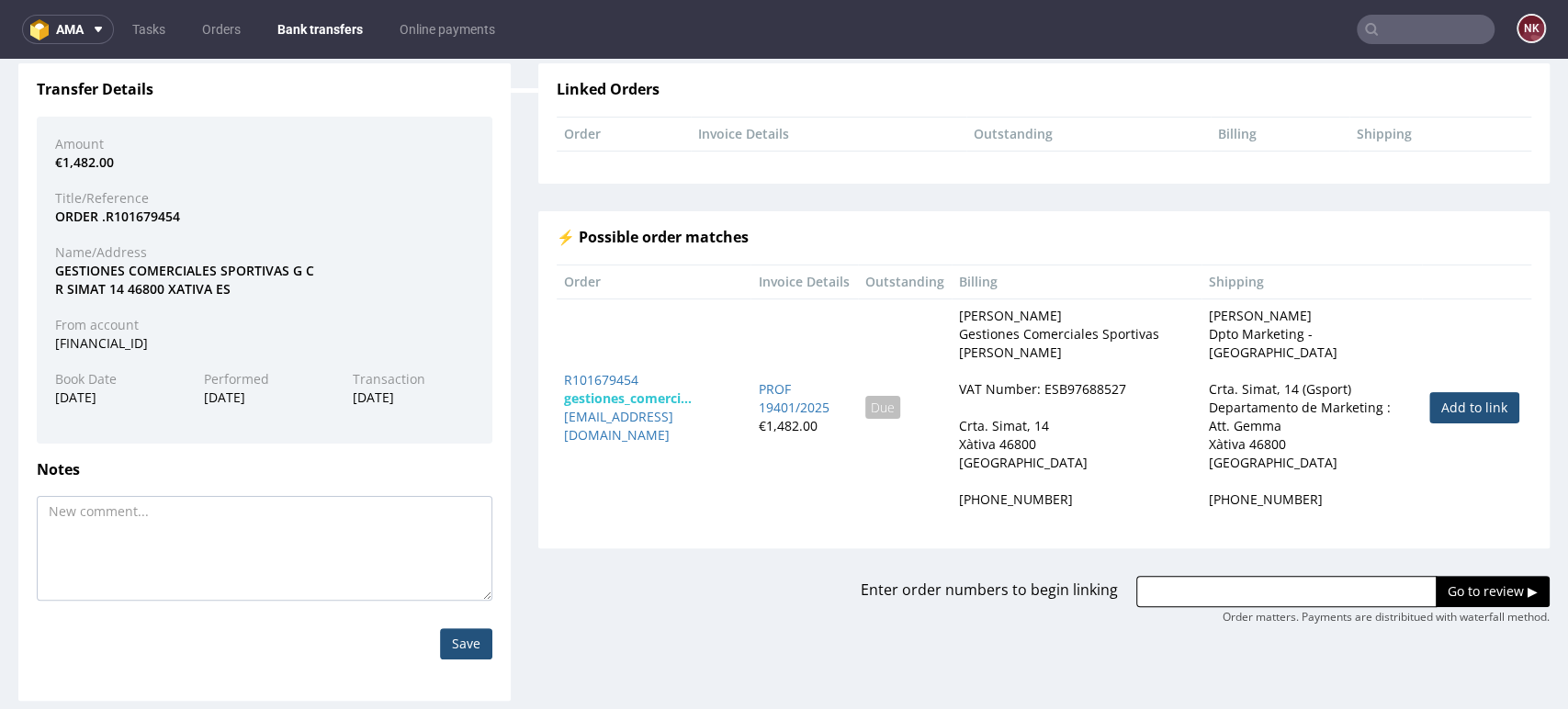
click at [1443, 411] on link "Add to link" at bounding box center [1473, 407] width 90 height 31
type input "R101679454"
click at [1436, 603] on input "Go to review ▶" at bounding box center [1492, 591] width 114 height 31
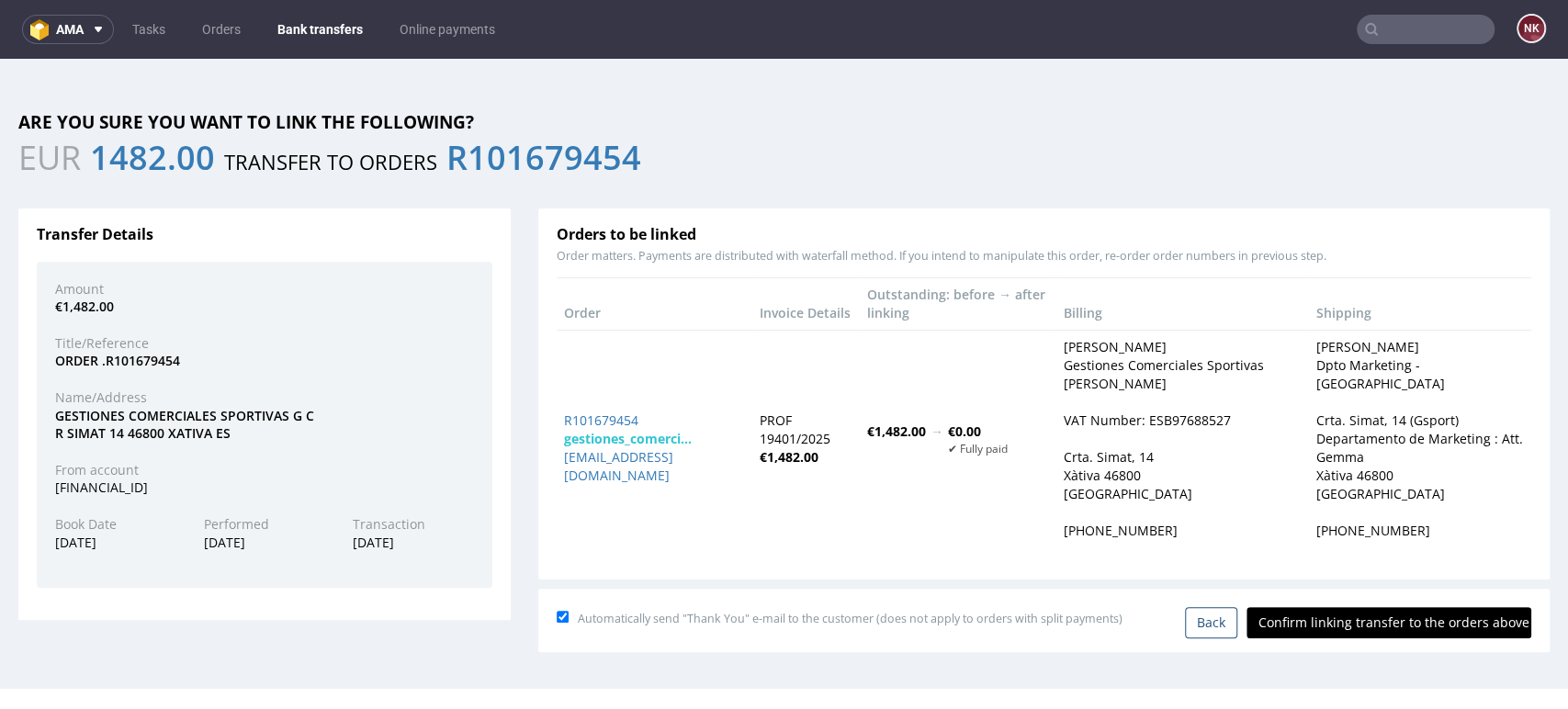
scroll to position [0, 0]
click at [1345, 626] on input "Confirm linking transfer to the orders above" at bounding box center [1388, 622] width 284 height 31
type input "In progress..."
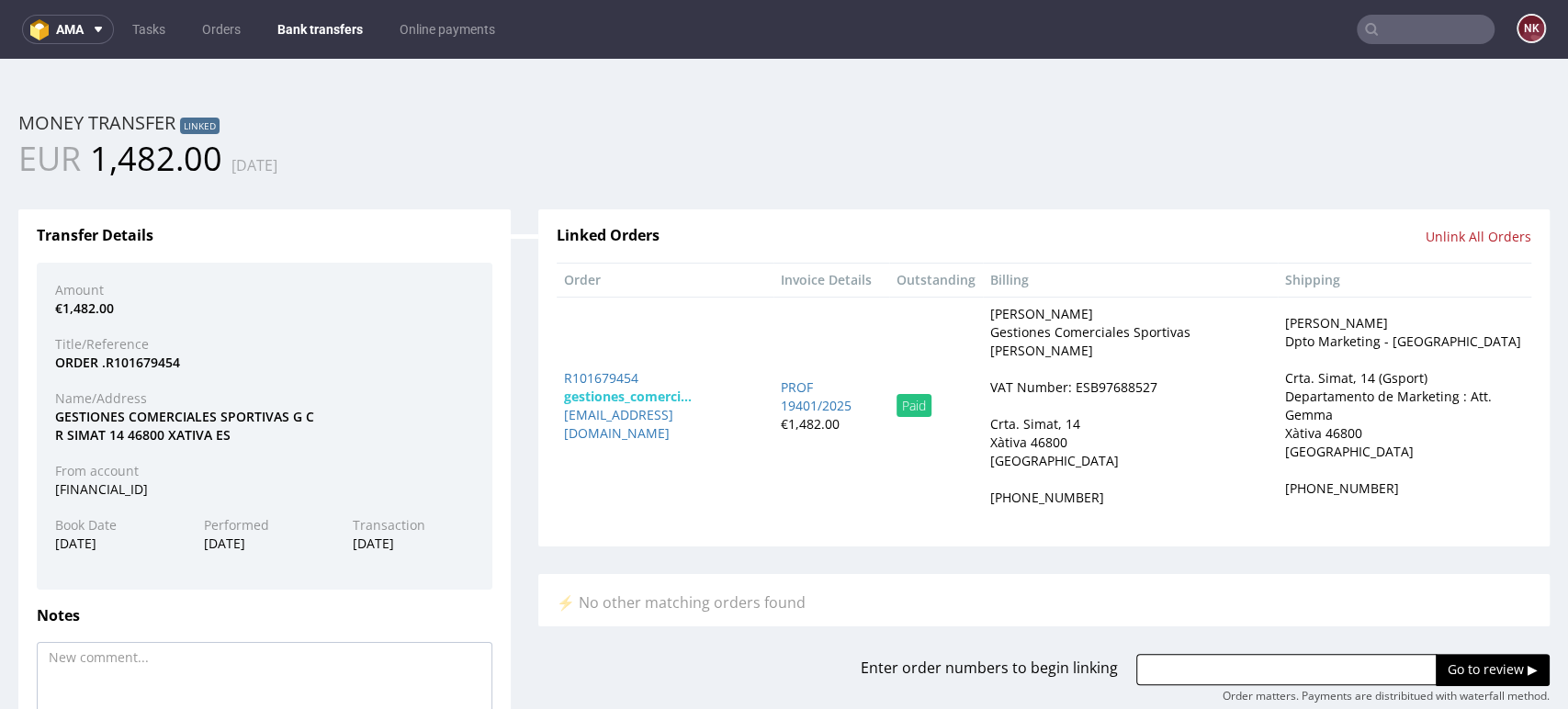
click at [322, 23] on link "Bank transfers" at bounding box center [320, 29] width 108 height 29
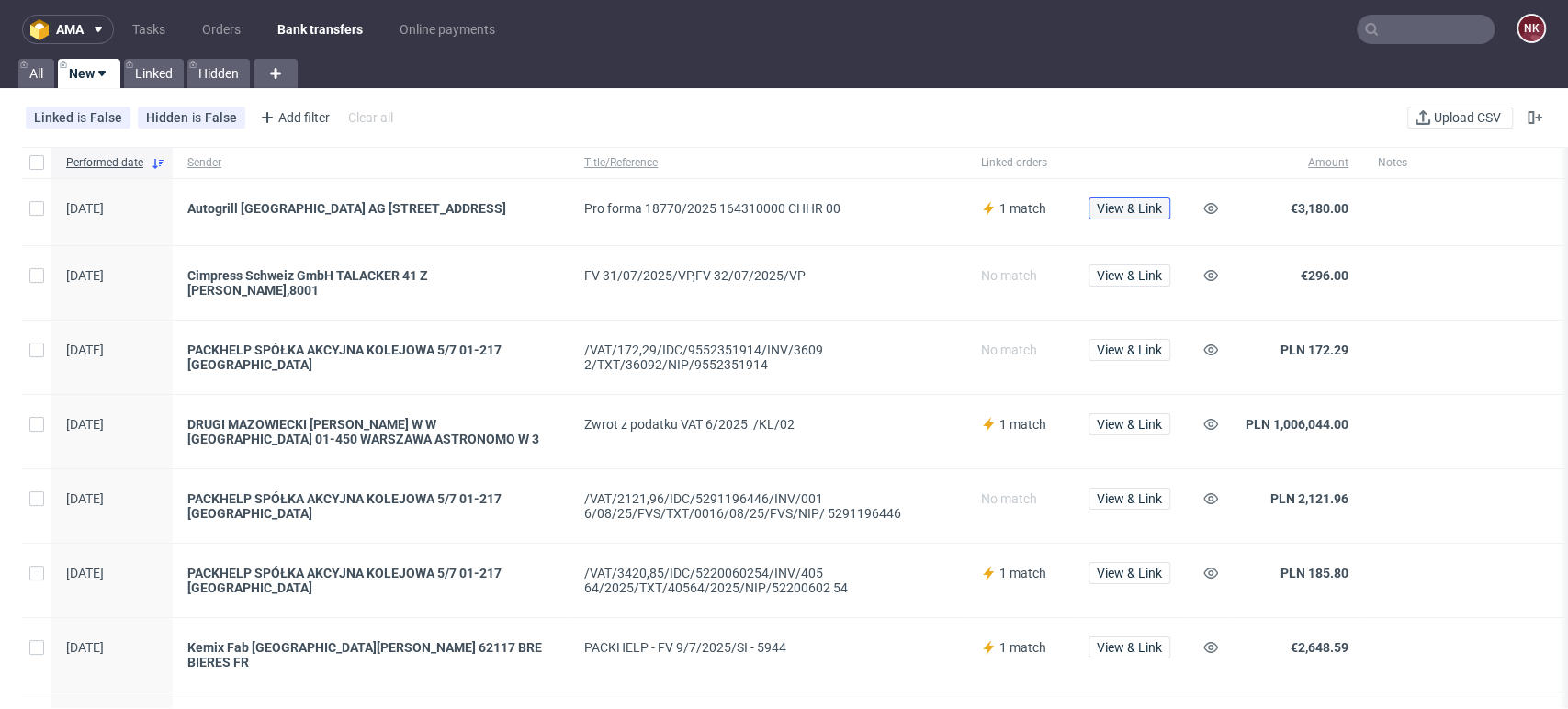
click at [1117, 212] on span "View & Link" at bounding box center [1129, 209] width 65 height 13
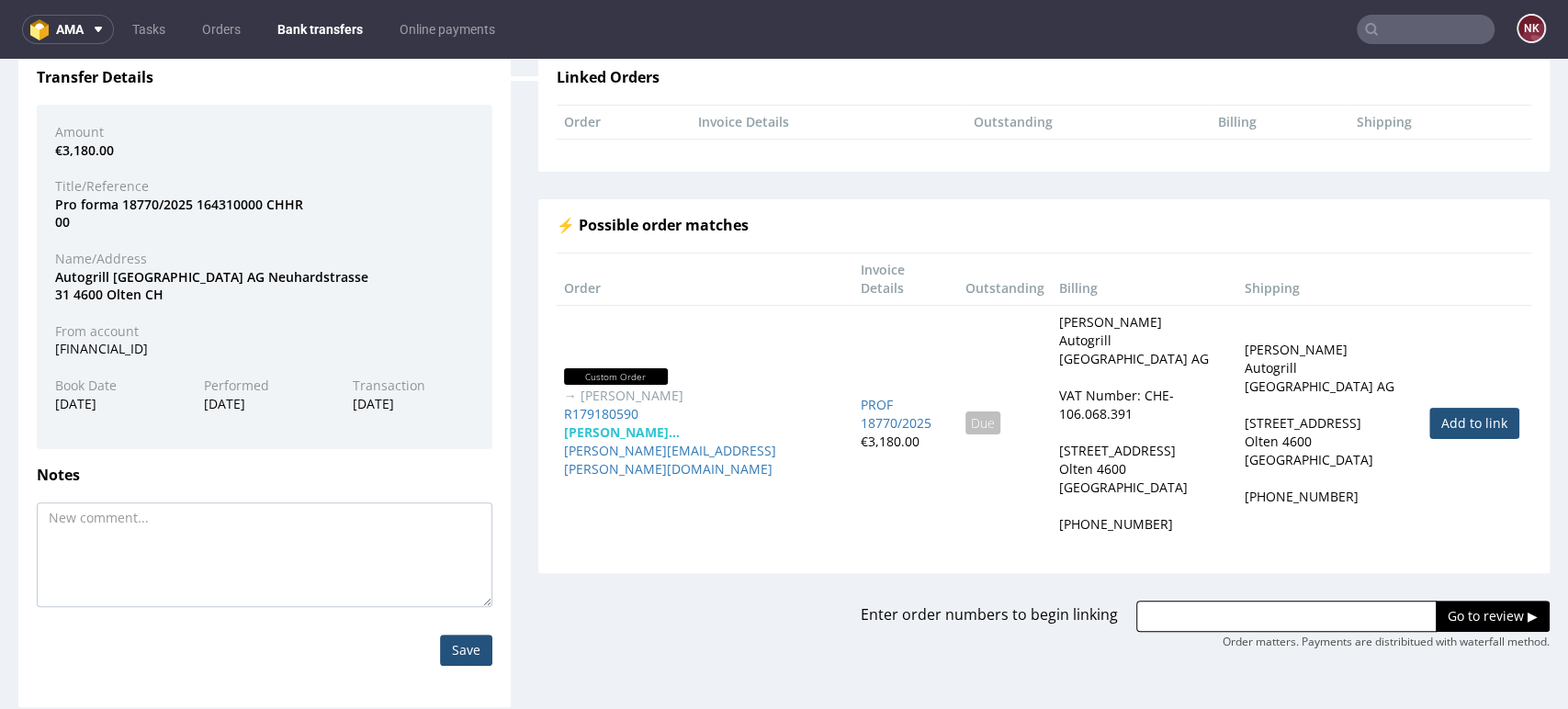
scroll to position [163, 0]
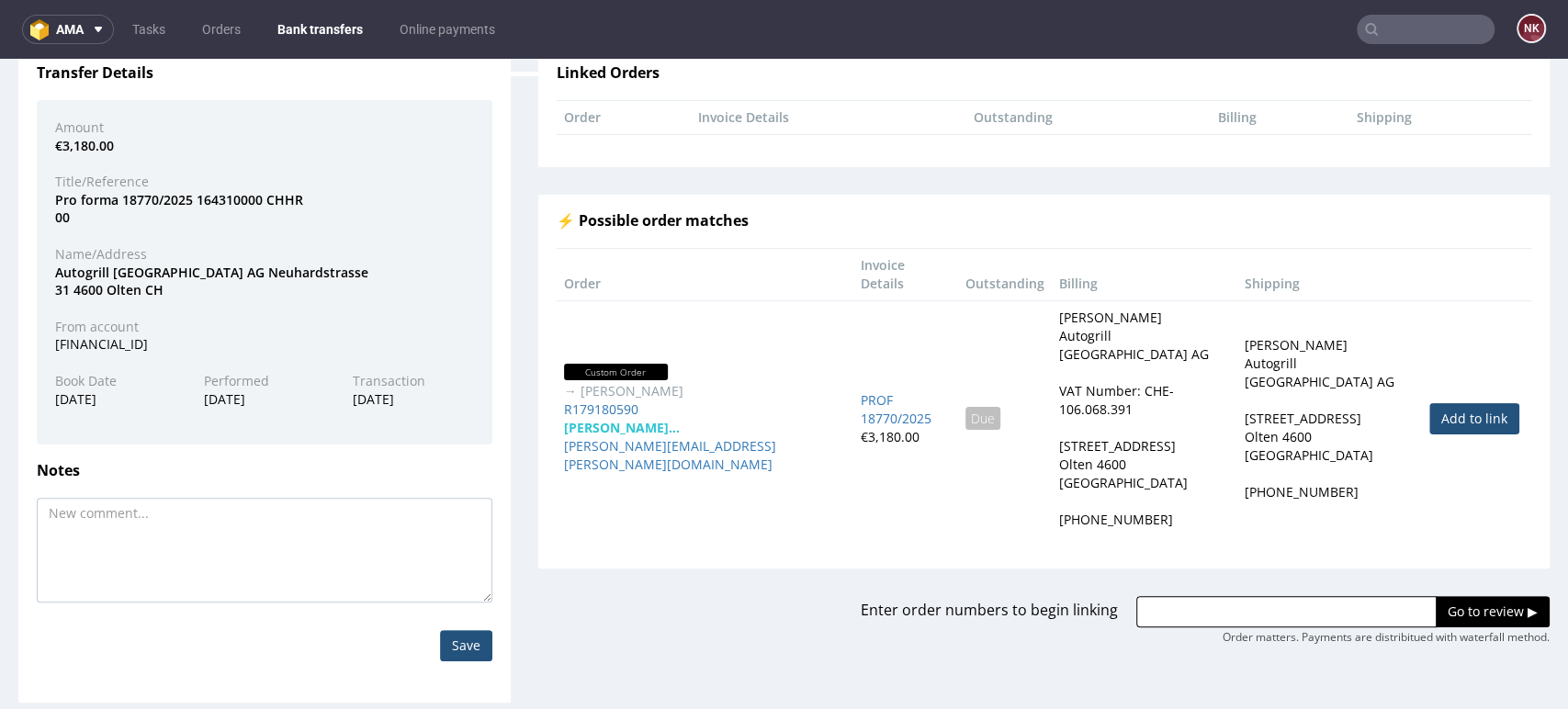
click at [1456, 404] on link "Add to link" at bounding box center [1473, 419] width 90 height 31
type input "R179180590"
click at [1440, 597] on input "Go to review ▶" at bounding box center [1492, 612] width 114 height 31
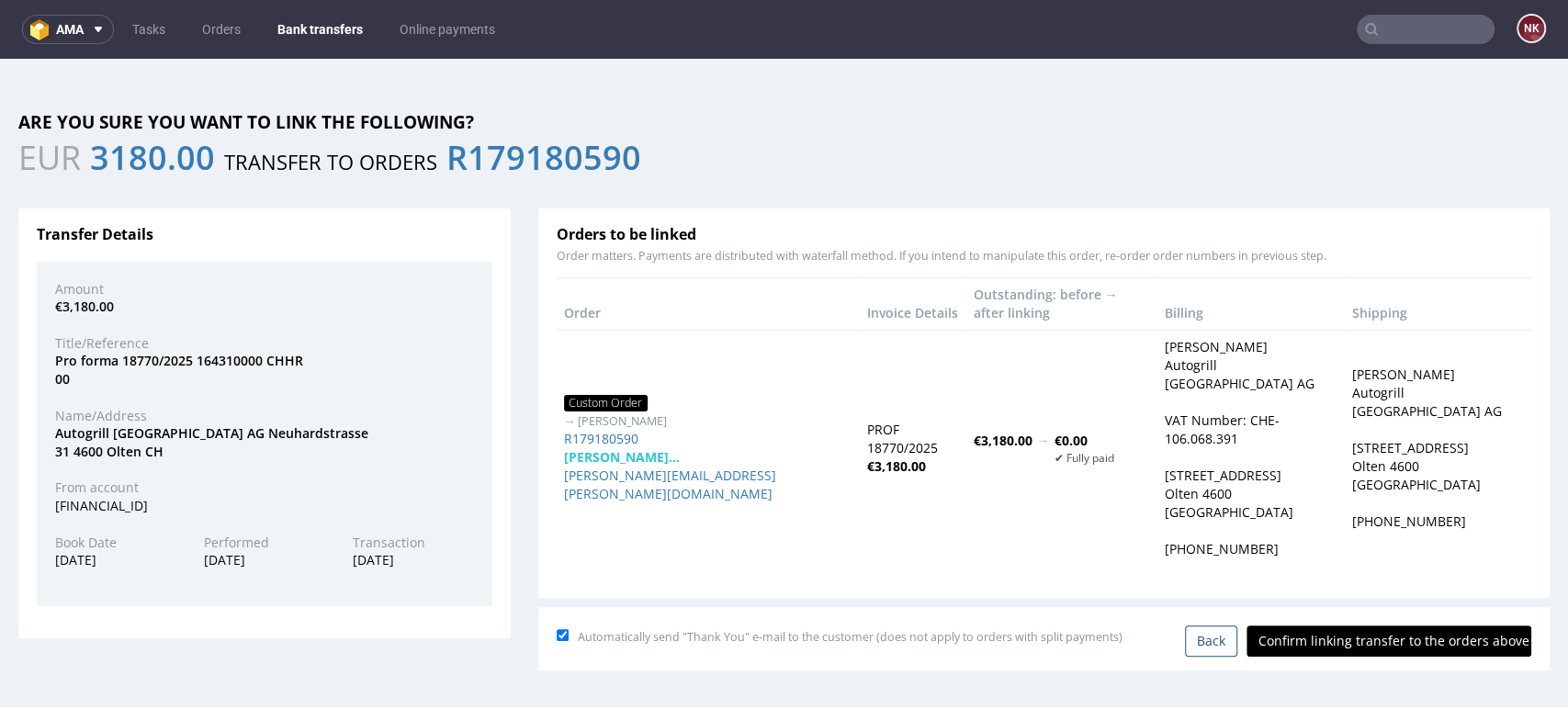
scroll to position [0, 0]
click at [1326, 626] on input "Confirm linking transfer to the orders above" at bounding box center [1388, 641] width 284 height 31
type input "In progress..."
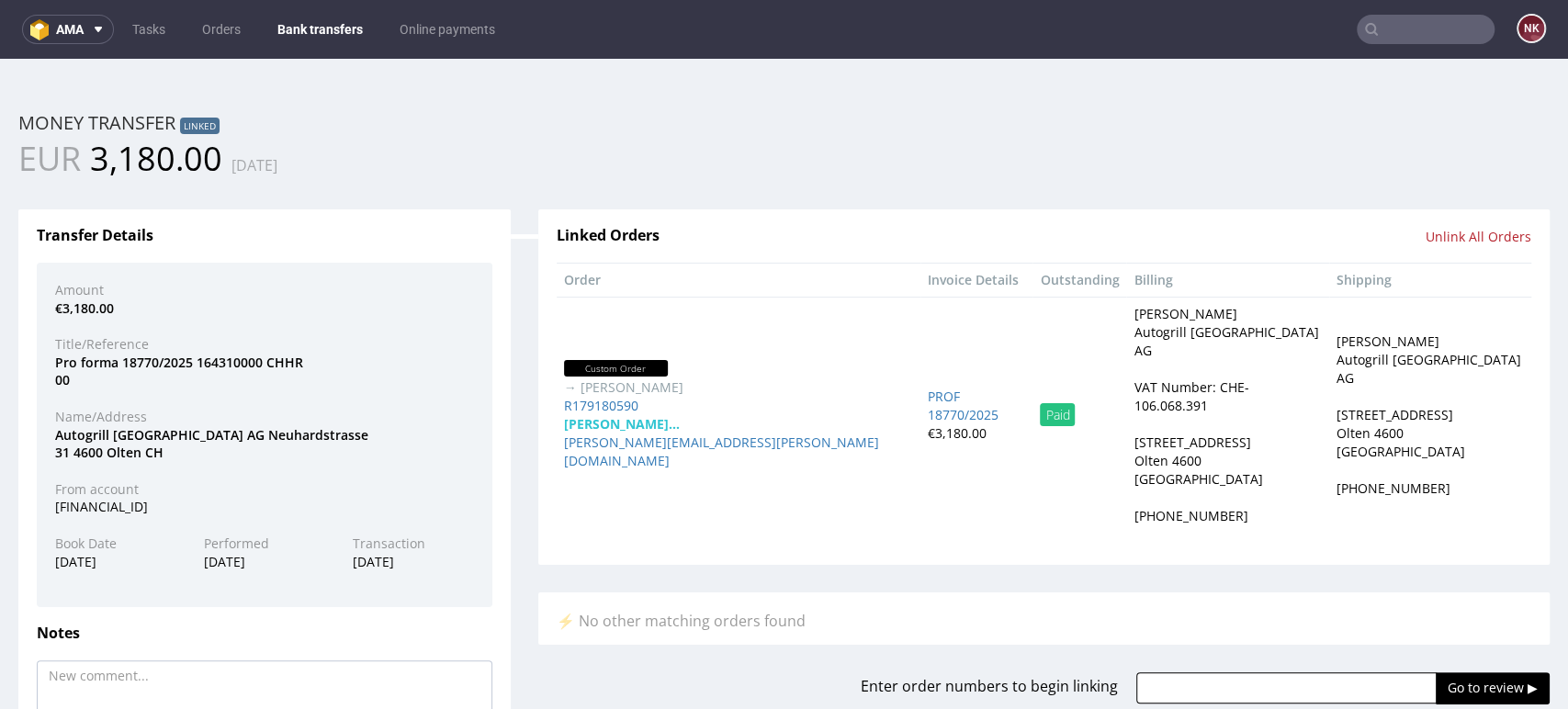
click at [721, 166] on div "EUR 3,180.00 12.09.2025" at bounding box center [394, 159] width 752 height 46
click at [308, 43] on link "Bank transfers" at bounding box center [320, 29] width 108 height 29
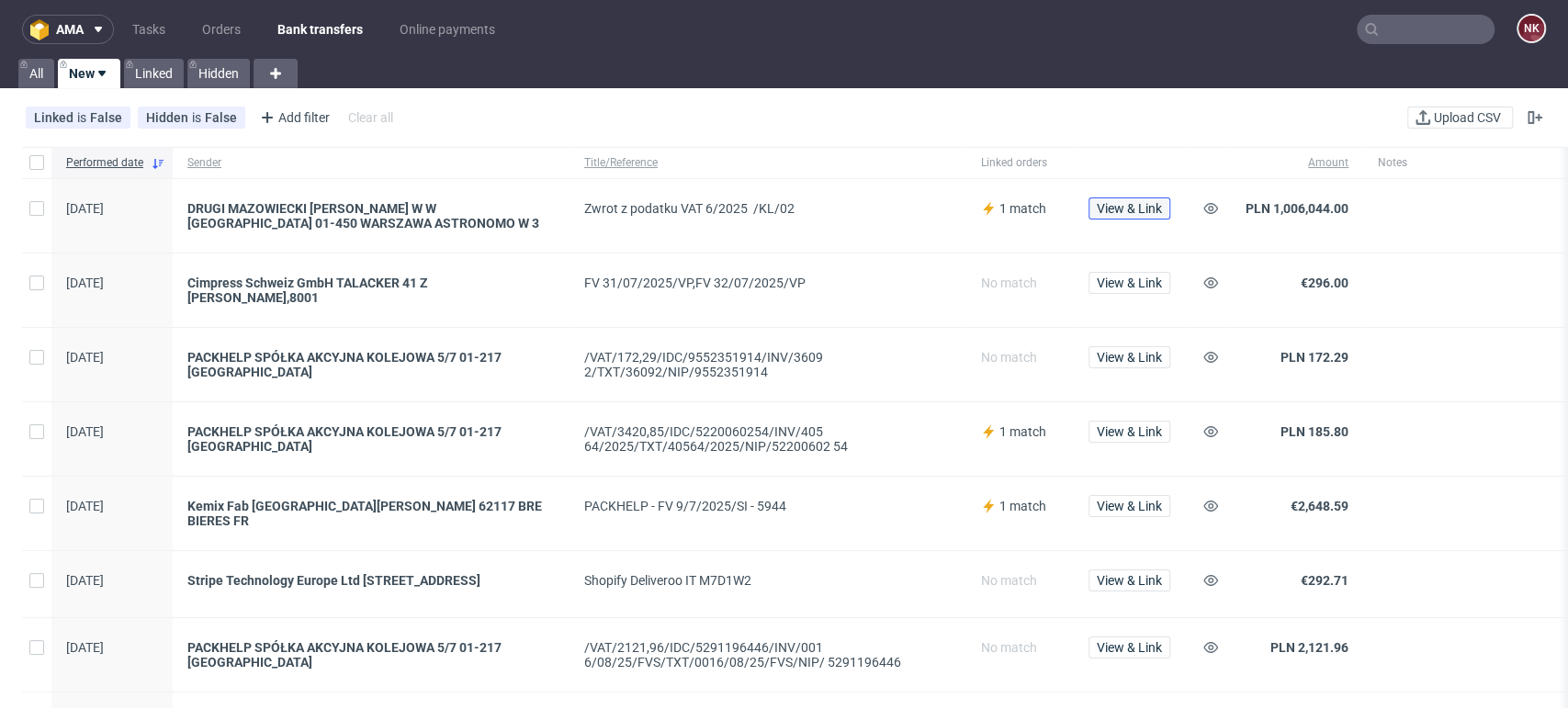
click at [1126, 206] on span "View & Link" at bounding box center [1129, 209] width 65 height 13
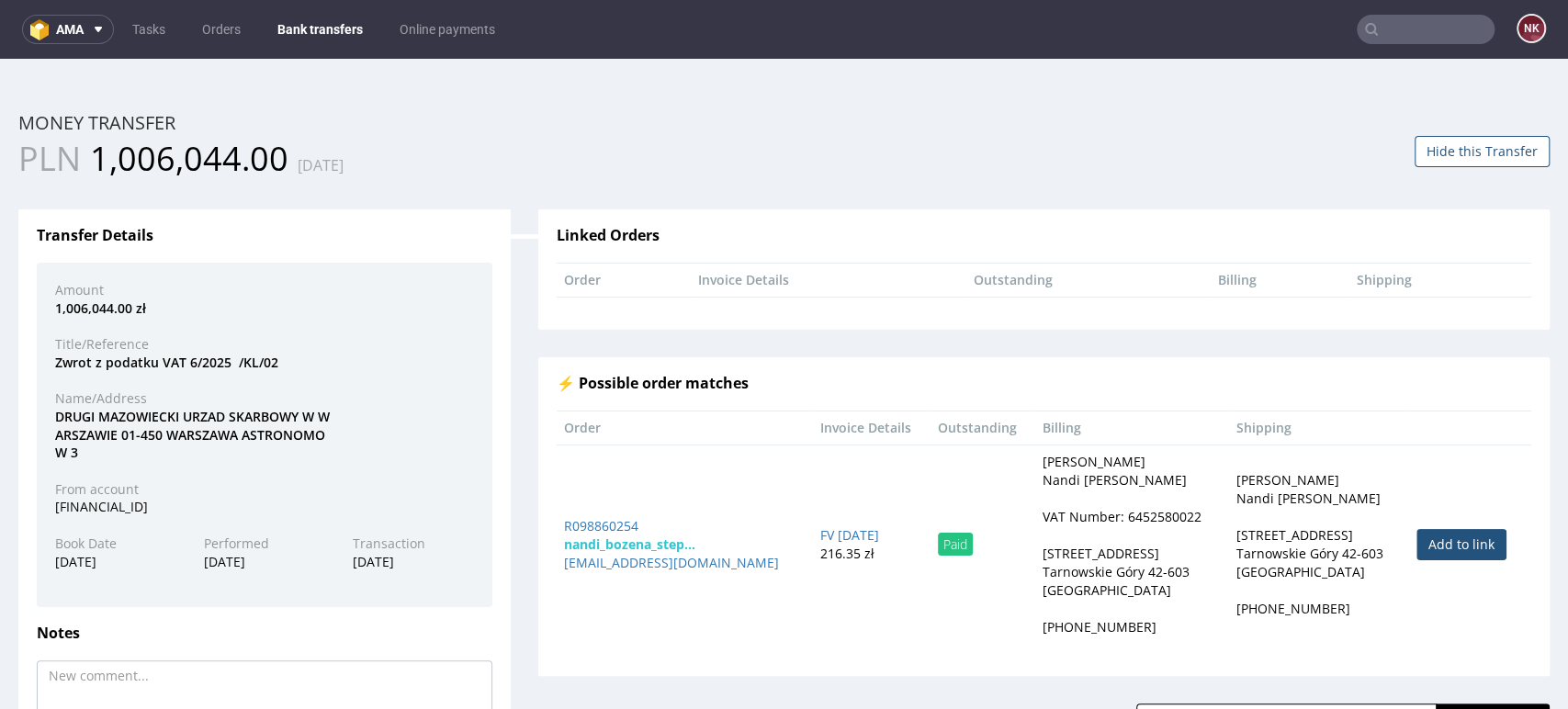
click at [1490, 364] on div "⚡ Possible order matches Order Invoice Details Outstanding Billing Shipping R09…" at bounding box center [1044, 516] width 1011 height 319
click at [1440, 147] on button "Hide this Transfer" at bounding box center [1482, 151] width 135 height 31
click at [331, 26] on link "Bank transfers" at bounding box center [320, 29] width 108 height 29
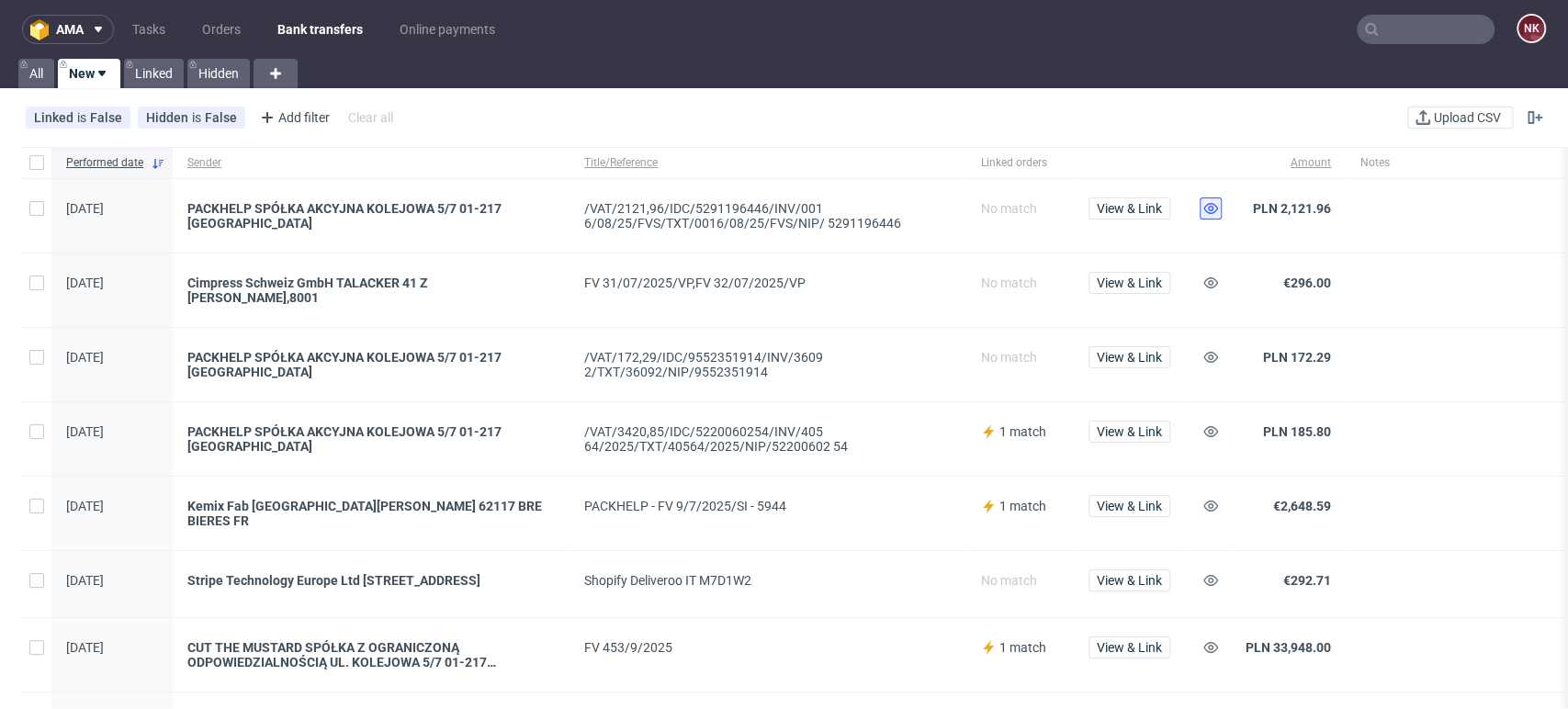
click at [1206, 207] on icon at bounding box center [1211, 209] width 15 height 15
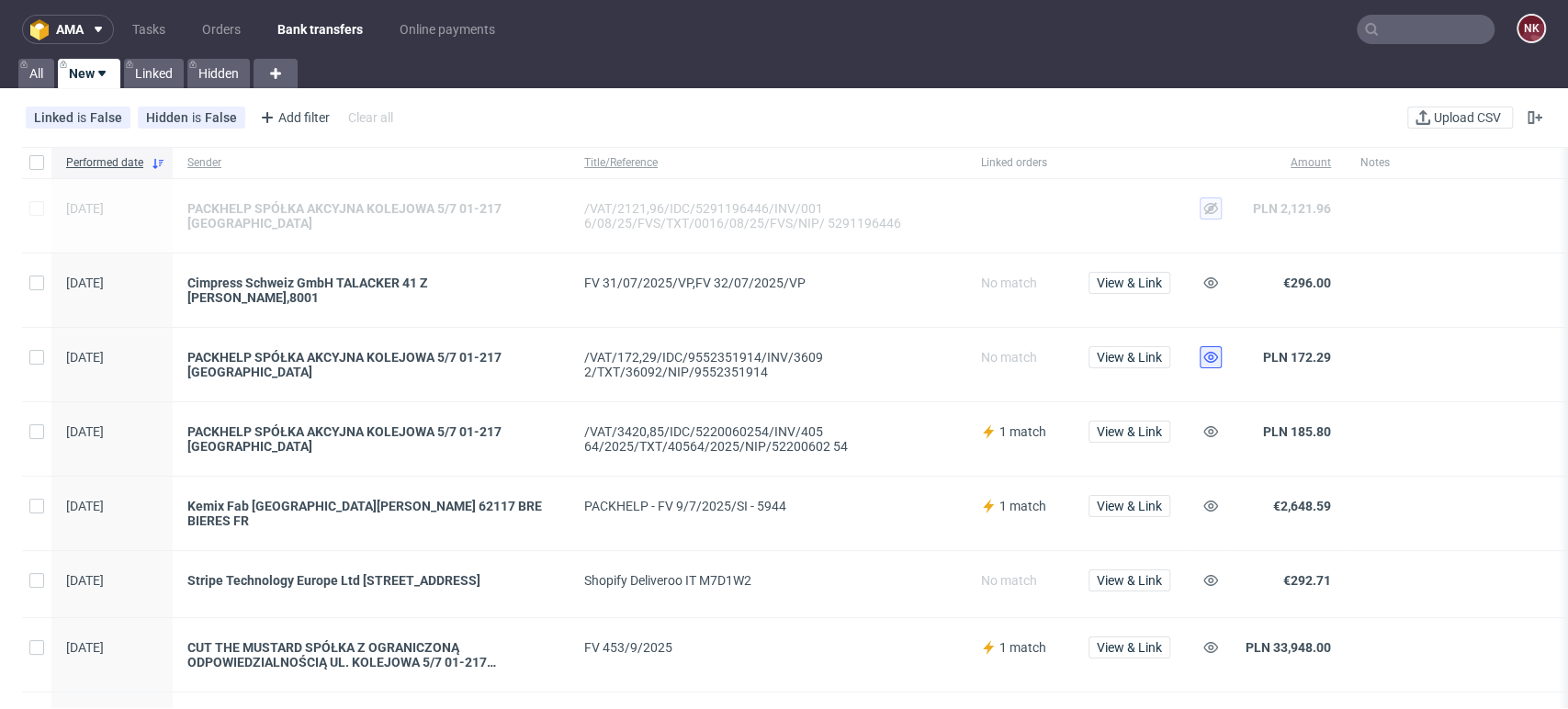
click at [1210, 352] on use at bounding box center [1211, 357] width 15 height 11
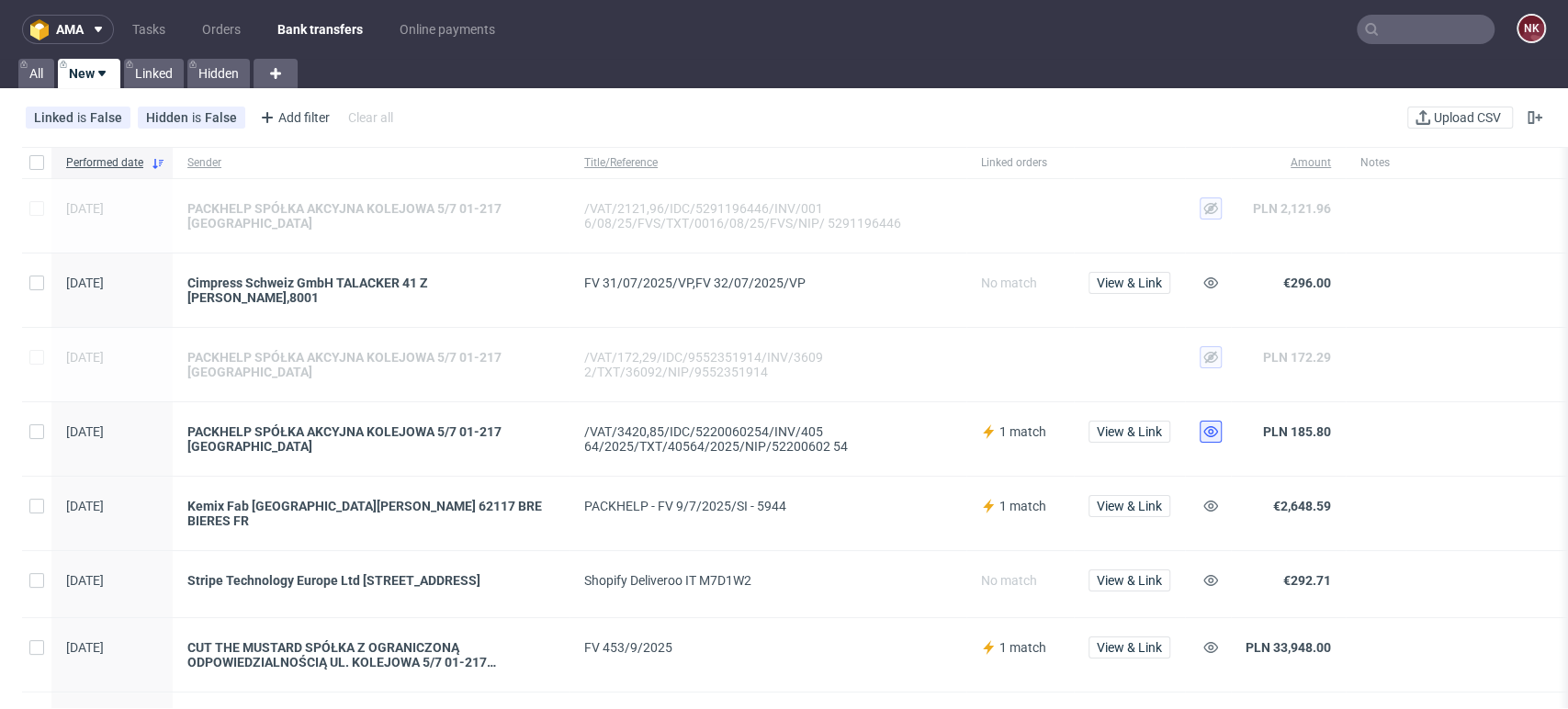
click at [1213, 424] on icon at bounding box center [1211, 432] width 15 height 15
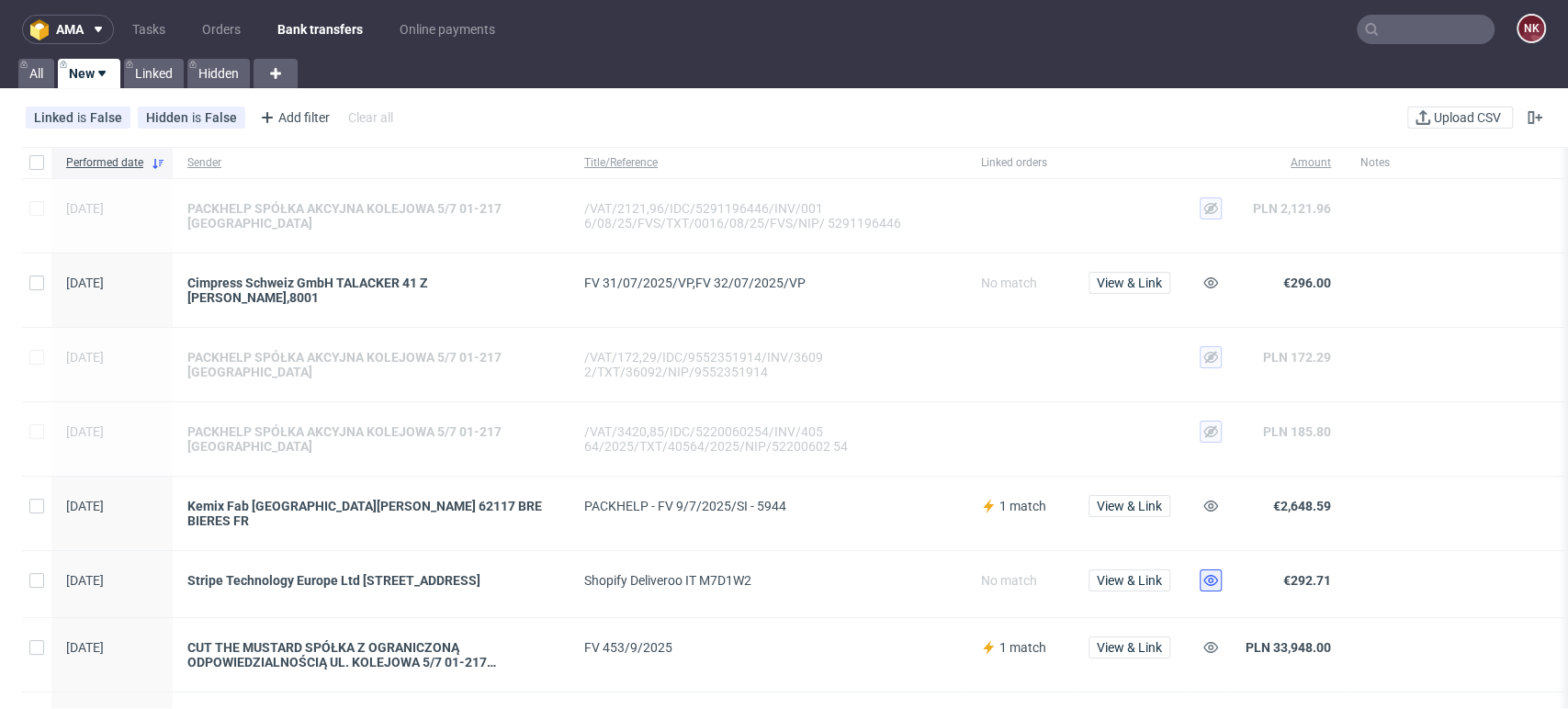
click at [1214, 573] on icon at bounding box center [1211, 580] width 15 height 15
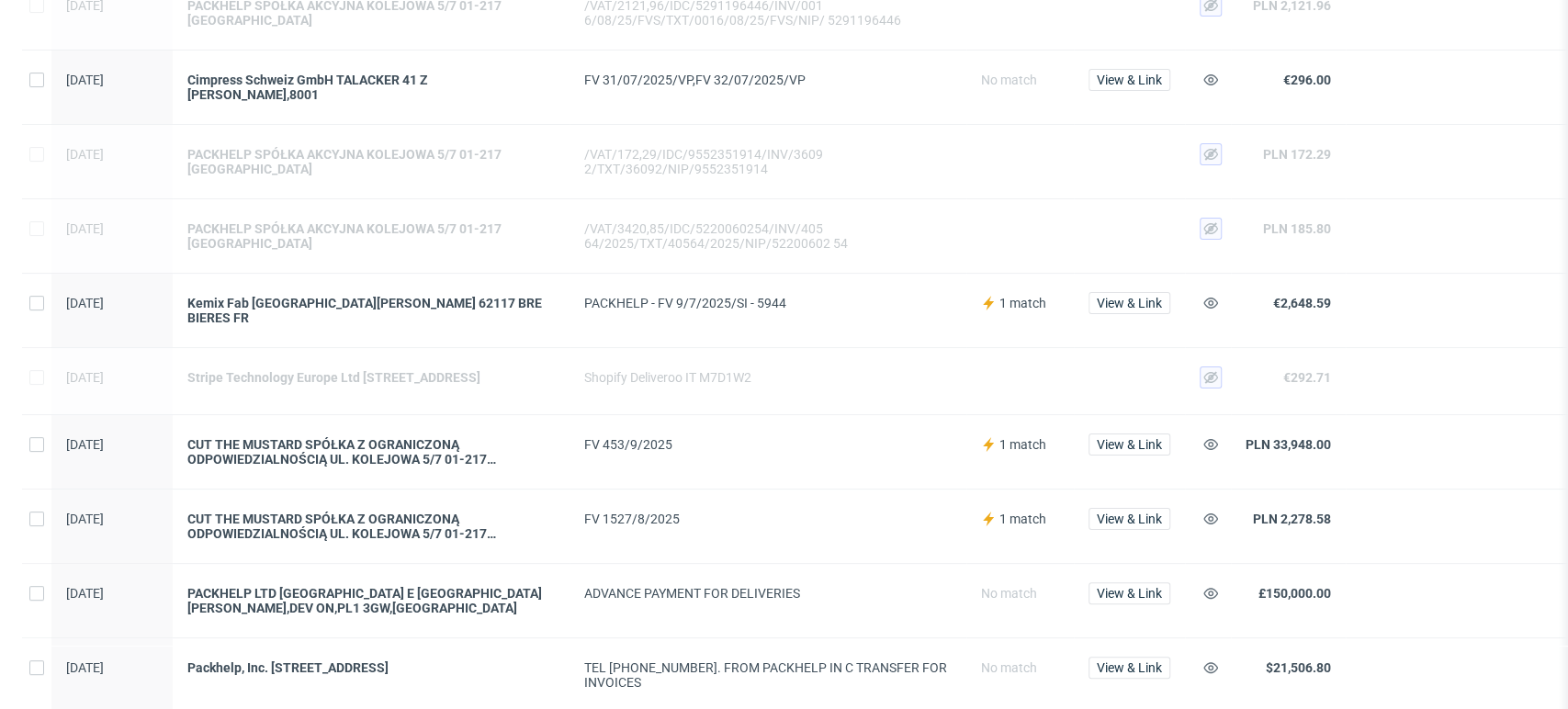
scroll to position [204, 0]
drag, startPoint x: 683, startPoint y: 510, endPoint x: 580, endPoint y: 512, distance: 103.0
click at [580, 512] on div "FV 1527/8/2025" at bounding box center [768, 526] width 397 height 74
copy div "FV 1527/8/2025"
click at [1527, 389] on div at bounding box center [1498, 380] width 305 height 66
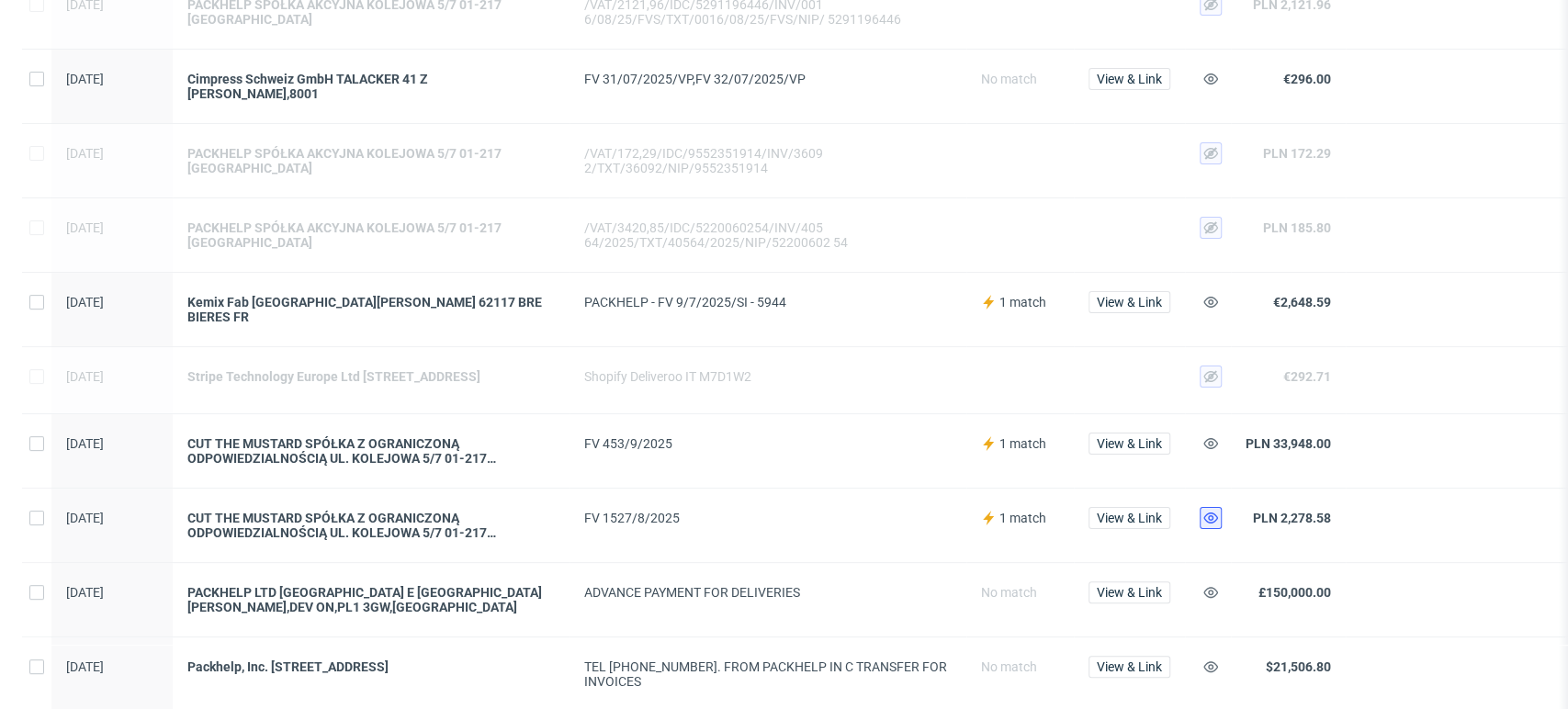
click at [1199, 510] on button at bounding box center [1210, 517] width 22 height 22
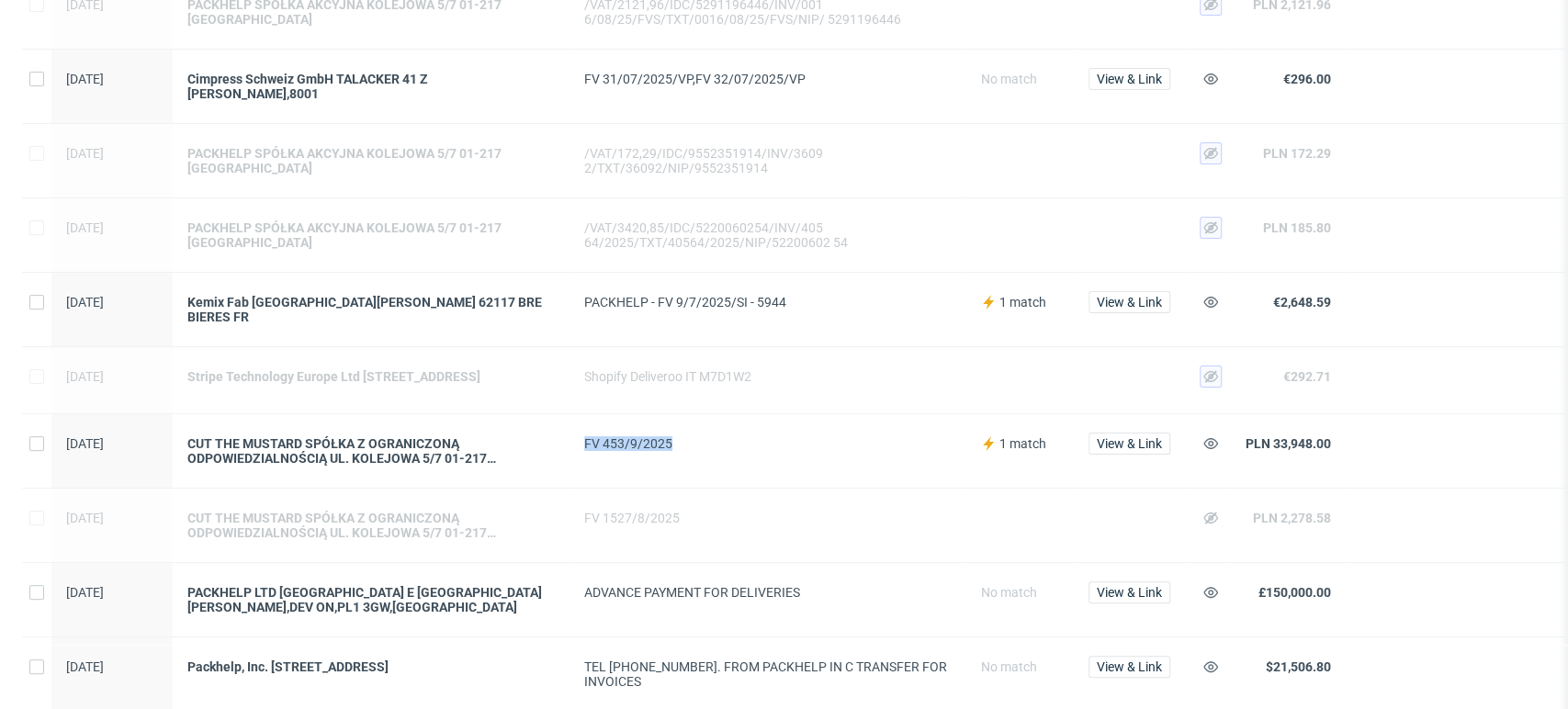
drag, startPoint x: 676, startPoint y: 431, endPoint x: 580, endPoint y: 438, distance: 96.3
click at [580, 438] on div "FV 453/9/2025" at bounding box center [768, 451] width 397 height 74
copy div "FV 453/9/2025"
click at [1213, 439] on use at bounding box center [1211, 444] width 15 height 11
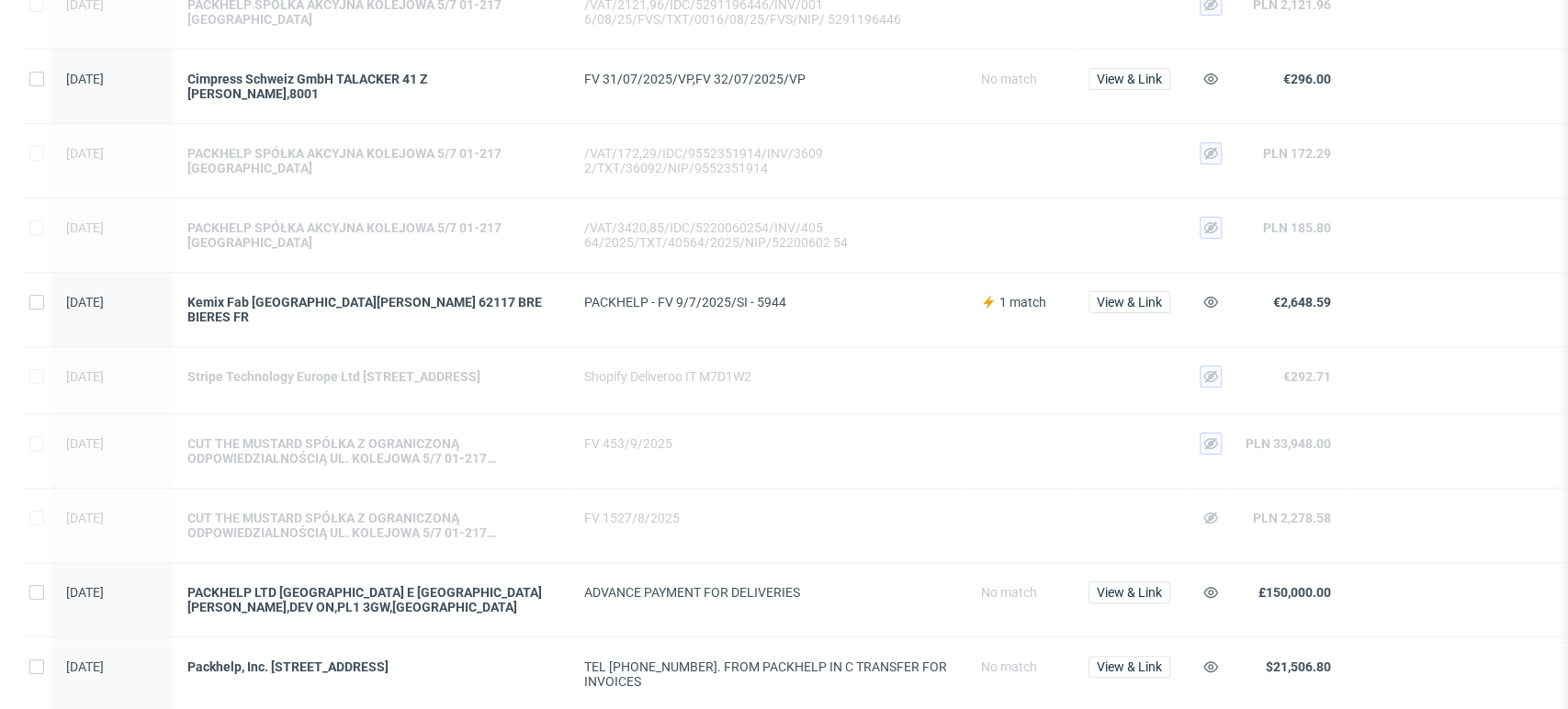
click at [1515, 403] on div at bounding box center [1498, 380] width 305 height 66
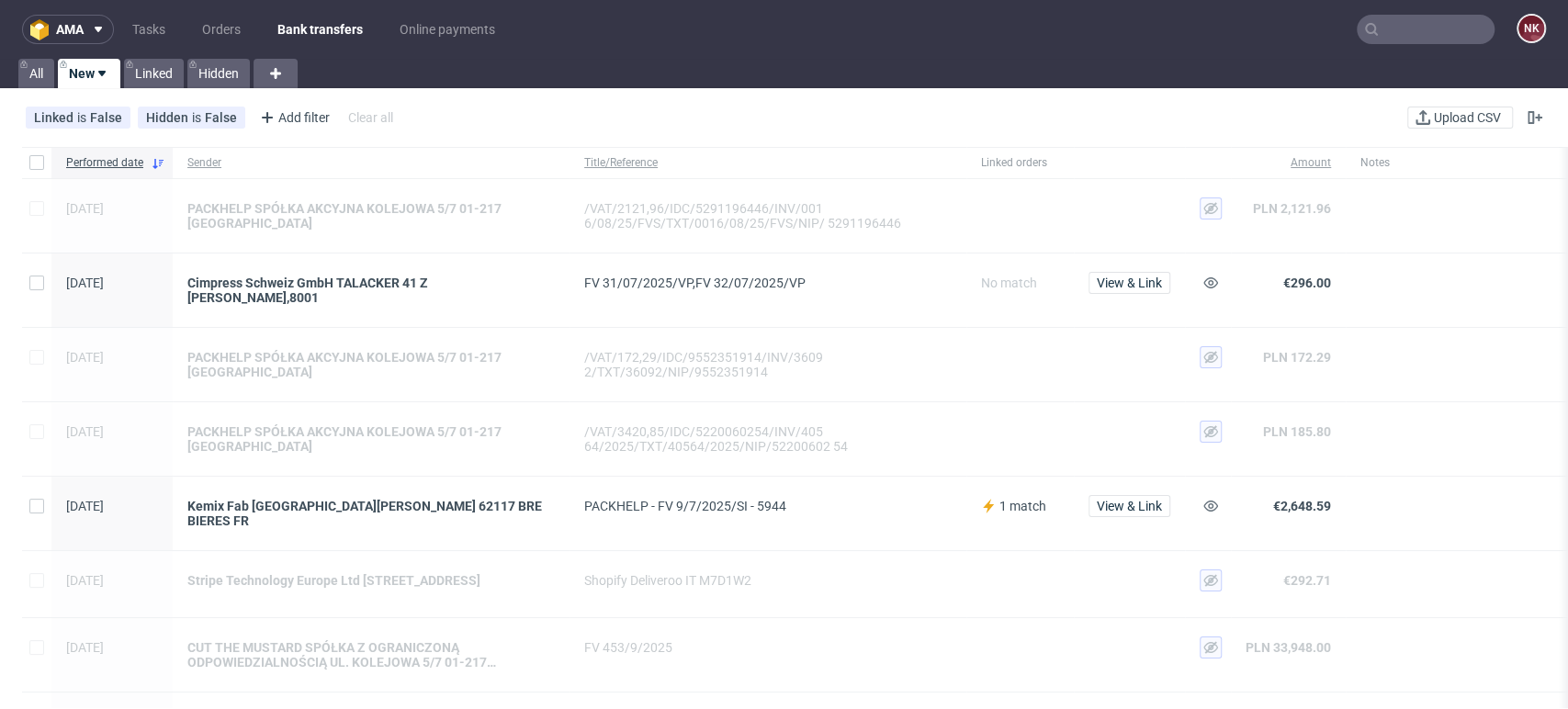
click at [320, 27] on link "Bank transfers" at bounding box center [320, 29] width 108 height 29
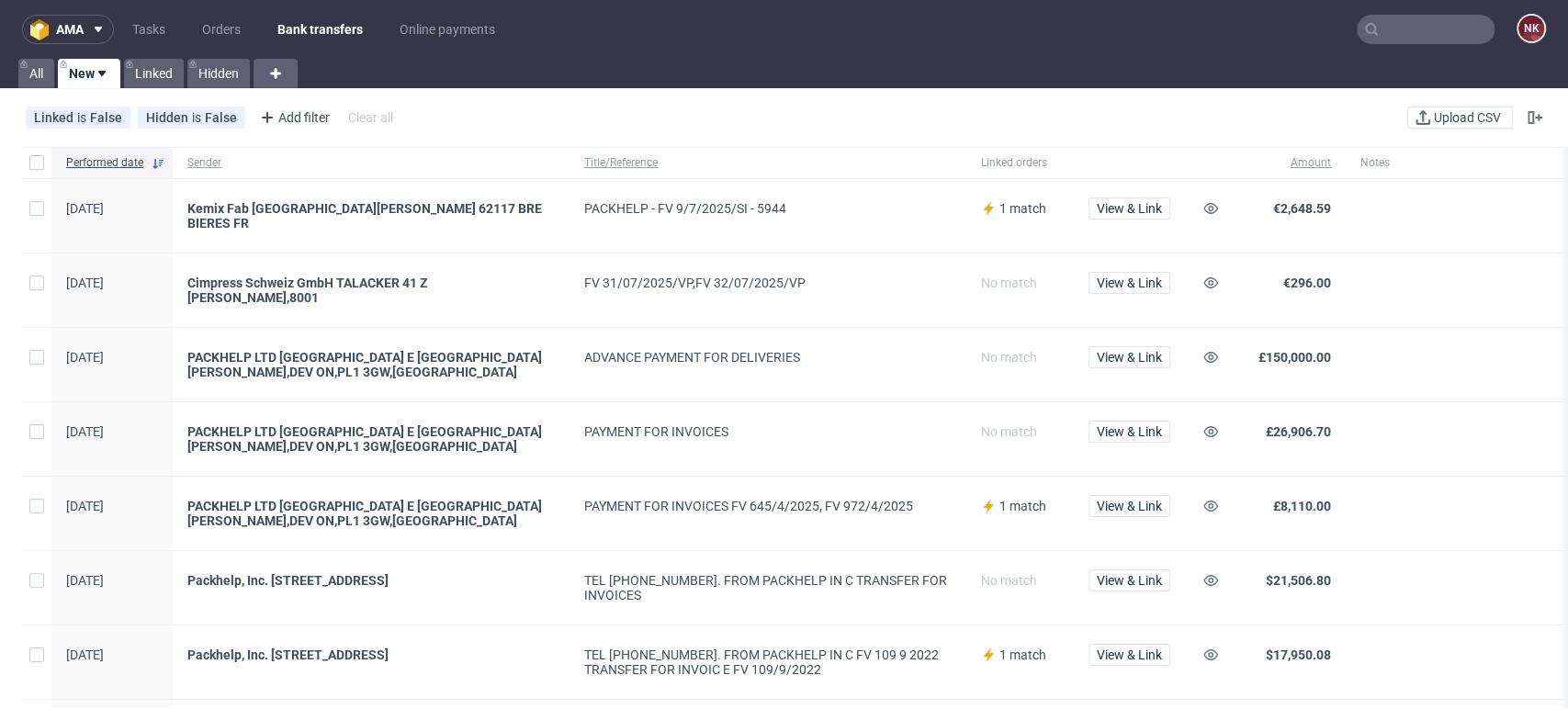
click at [320, 27] on link "Bank transfers" at bounding box center [320, 29] width 108 height 29
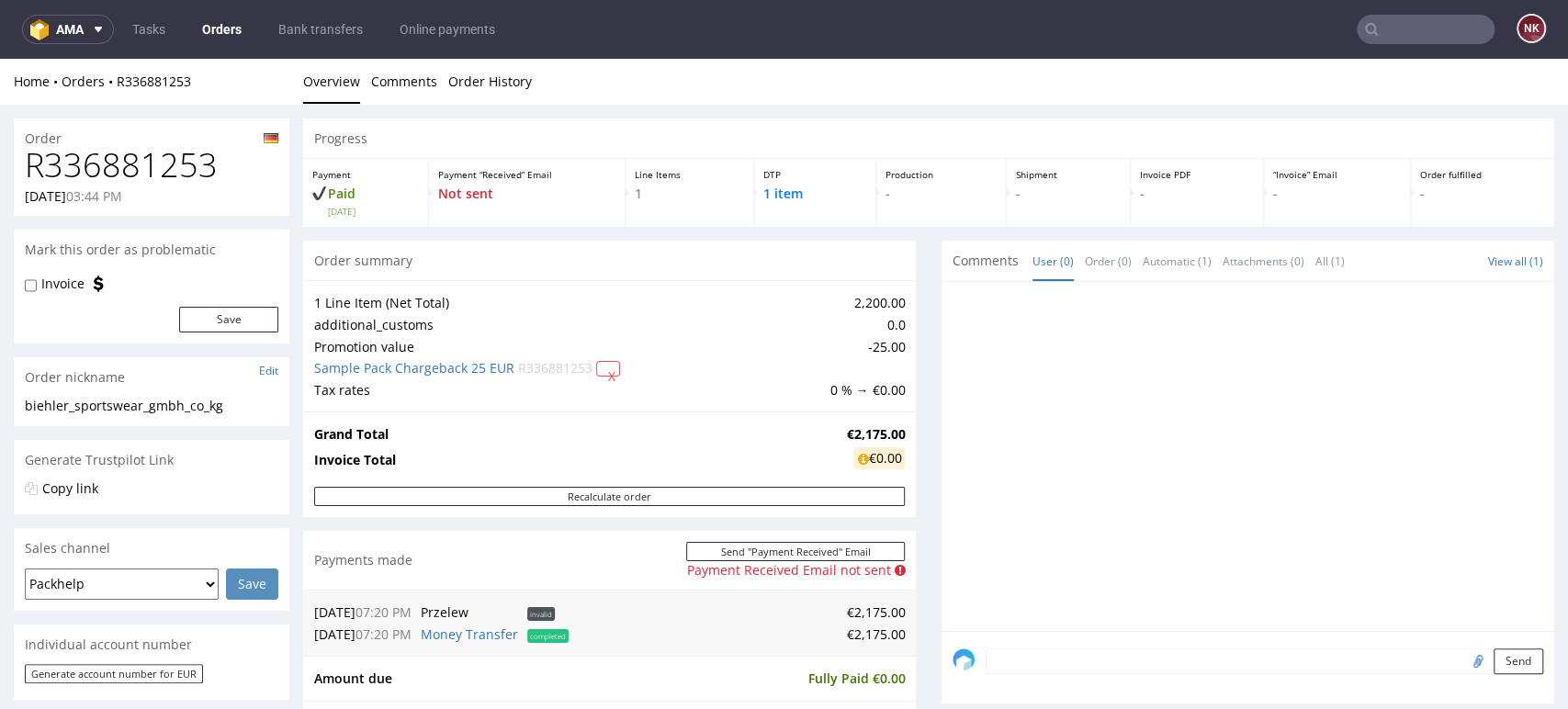
click at [918, 329] on div "Progress Payment Paid Fri 12 Sep Payment “Received” Email Not sent Line Items 1…" at bounding box center [929, 614] width 1251 height 992
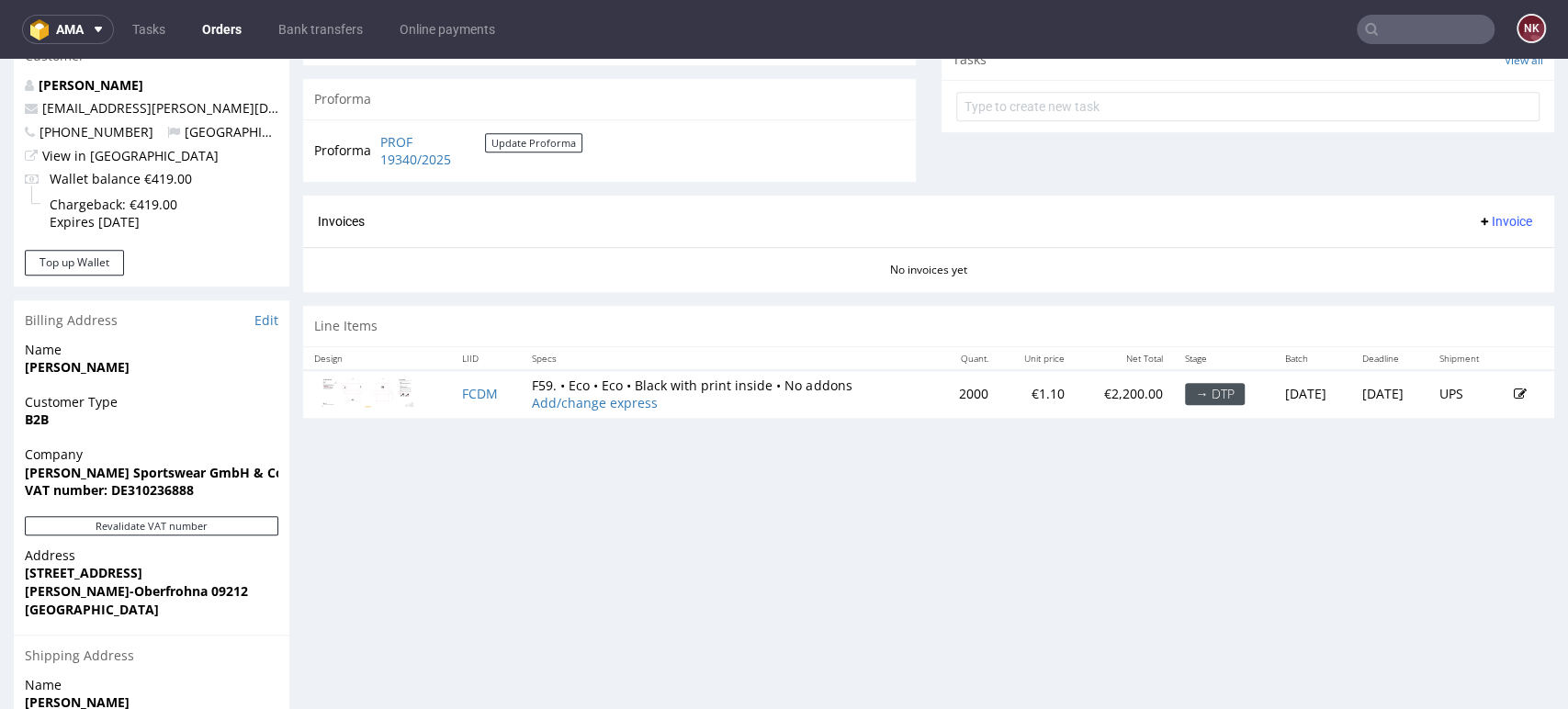
scroll to position [680, 0]
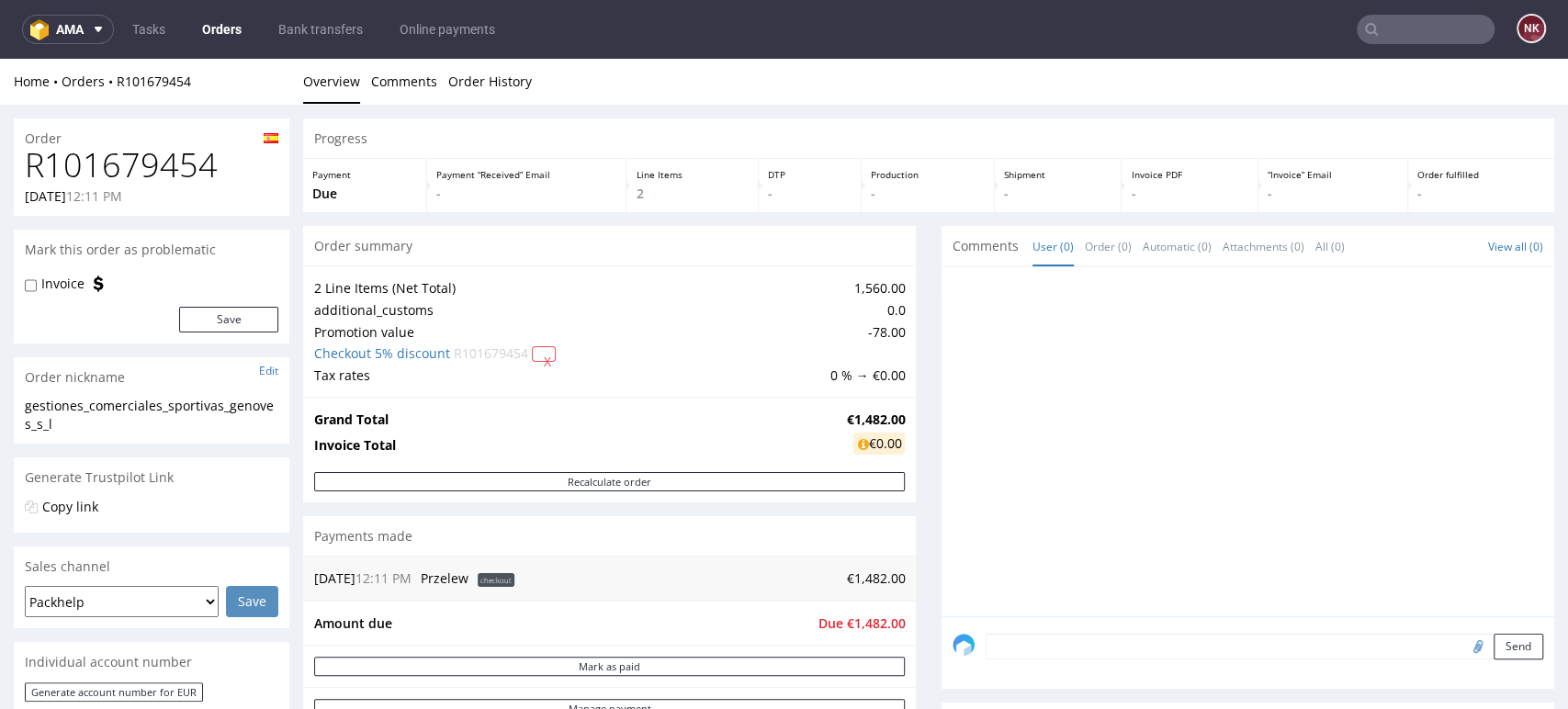
click at [913, 368] on div "Progress Payment Due Payment “Received” Email - Line Items 2 DTP - Production -…" at bounding box center [929, 716] width 1251 height 1195
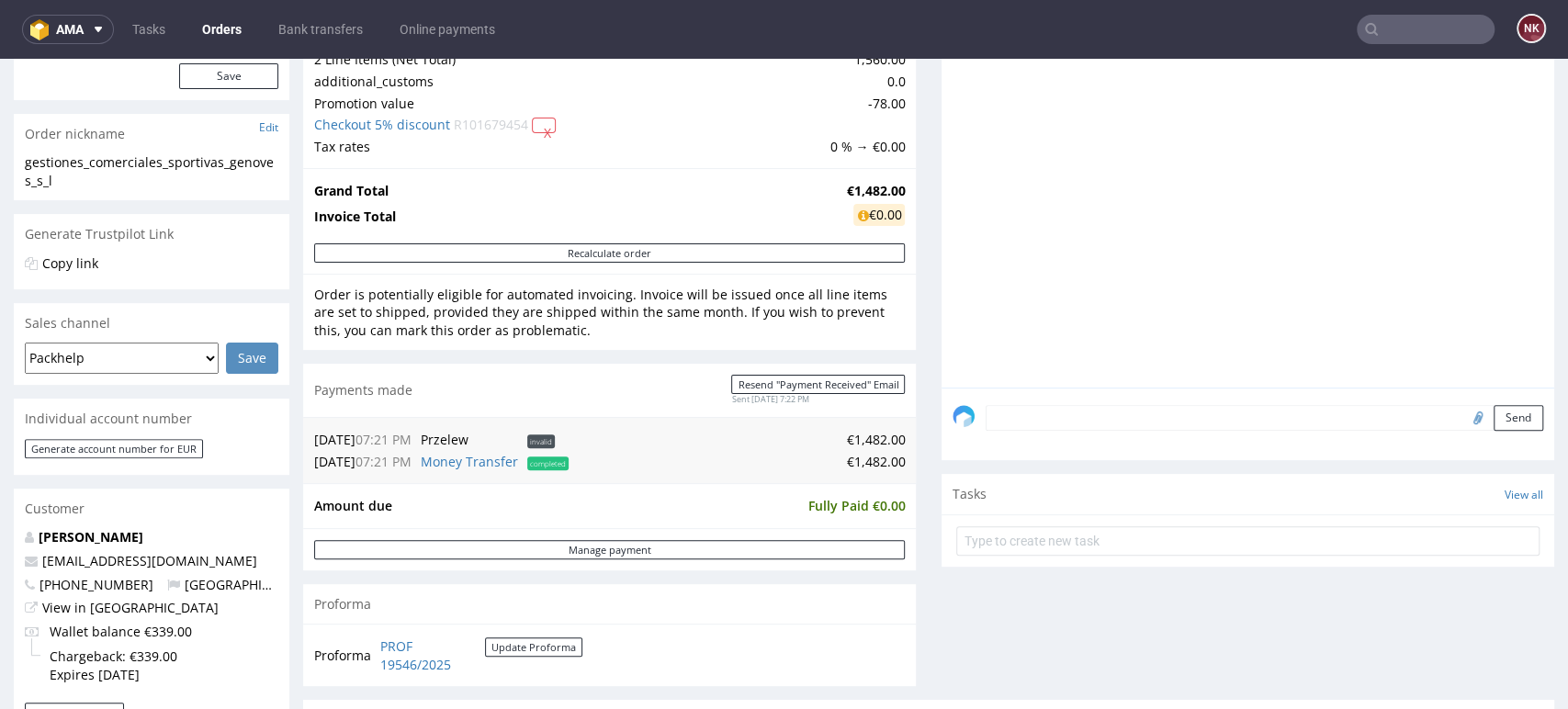
scroll to position [252, 0]
